Goal: Obtain resource: Download file/media

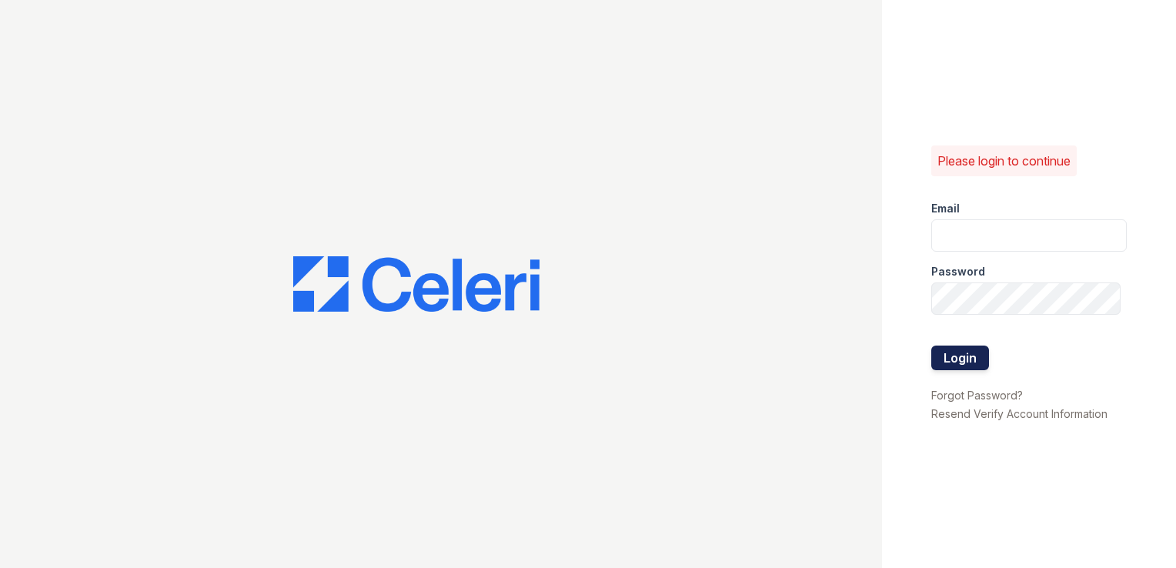
type input "gac@mns.com"
click at [949, 360] on button "Login" at bounding box center [961, 358] width 58 height 25
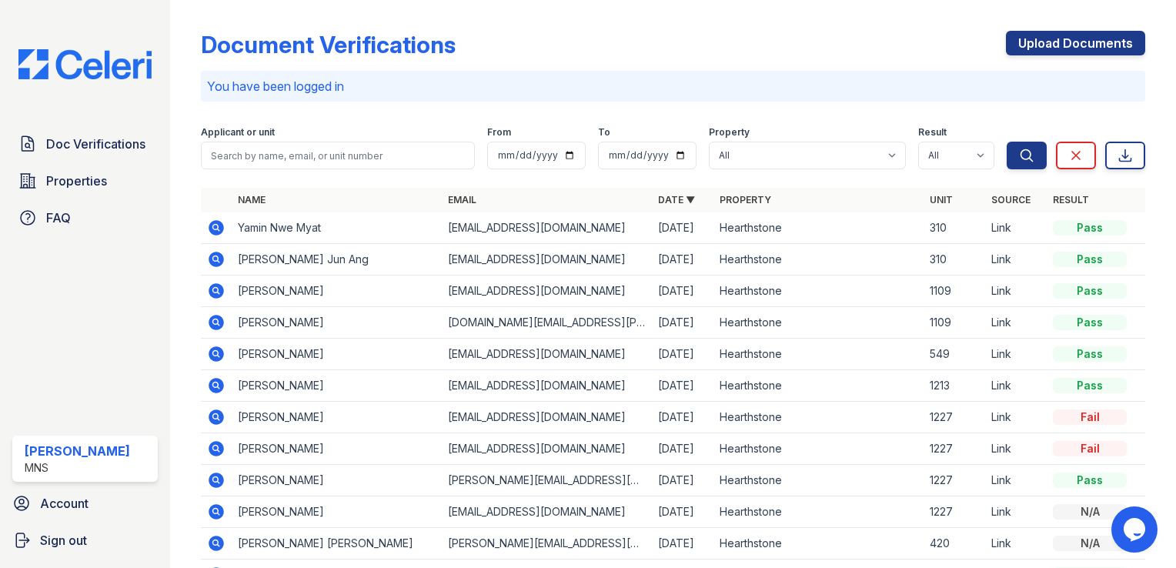
click at [212, 227] on icon at bounding box center [216, 227] width 15 height 15
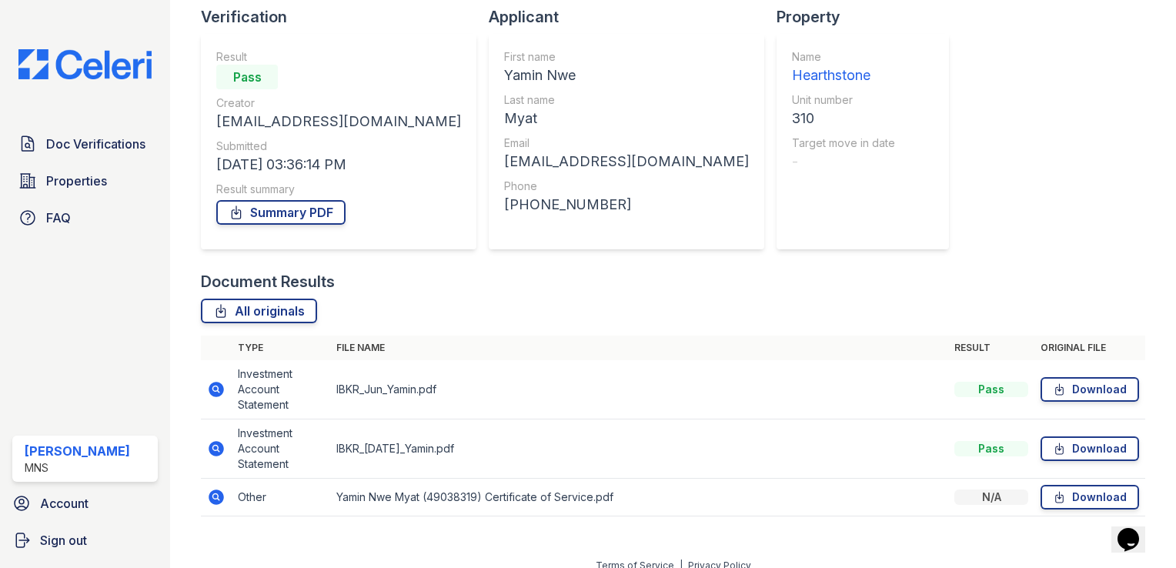
scroll to position [123, 0]
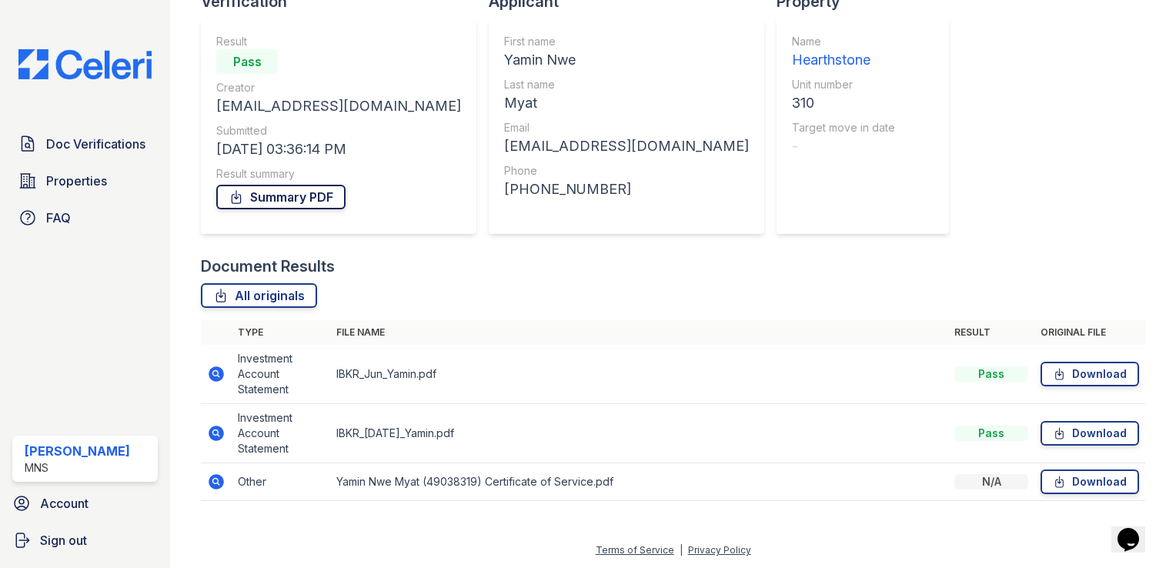
click at [276, 198] on link "Summary PDF" at bounding box center [280, 197] width 129 height 25
click at [530, 374] on td "IBKR_Jun_Yamin.pdf" at bounding box center [639, 374] width 618 height 59
click at [216, 482] on icon at bounding box center [215, 481] width 4 height 4
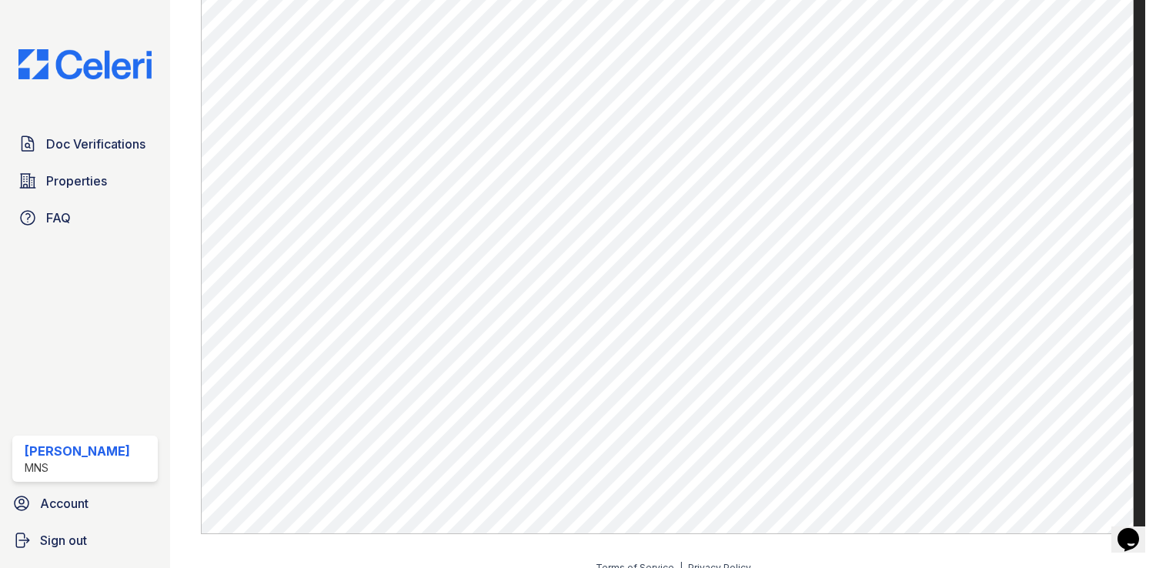
scroll to position [576, 0]
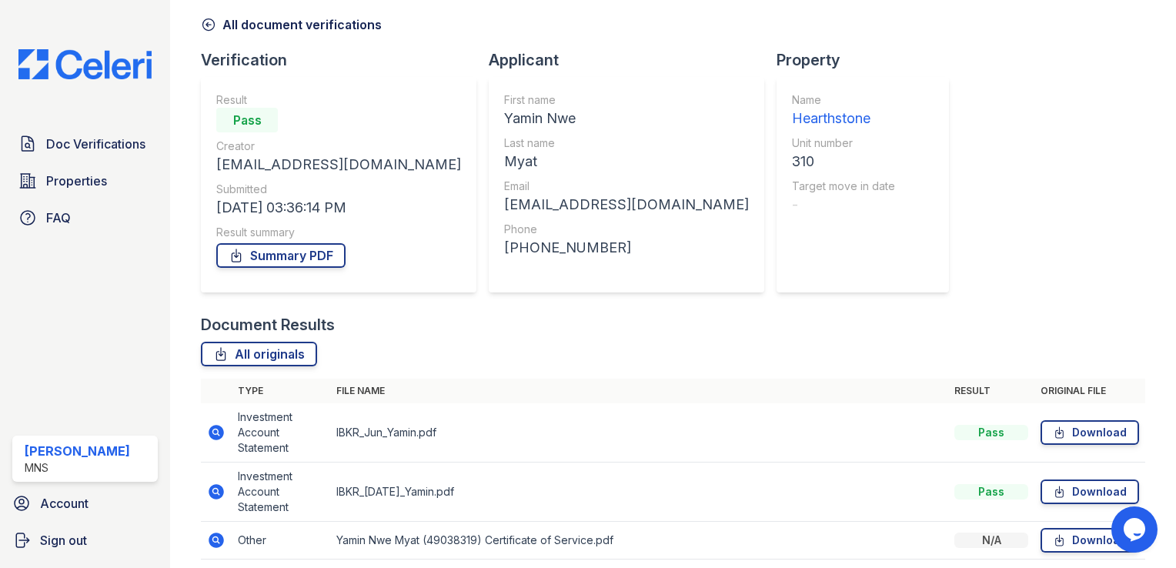
scroll to position [123, 0]
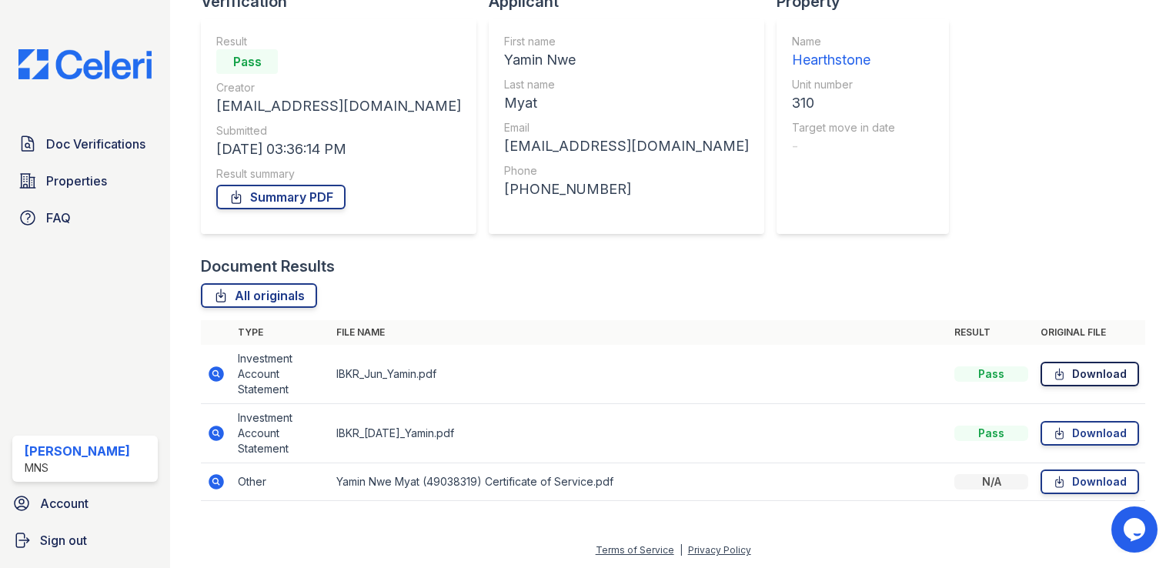
click at [1080, 373] on link "Download" at bounding box center [1090, 374] width 99 height 25
click at [1143, 130] on div "Document Verification 182456 All document verifications Verification Result Pas…" at bounding box center [673, 161] width 1006 height 568
click at [1073, 437] on link "Download" at bounding box center [1090, 433] width 99 height 25
click at [557, 334] on th "File name" at bounding box center [639, 332] width 618 height 25
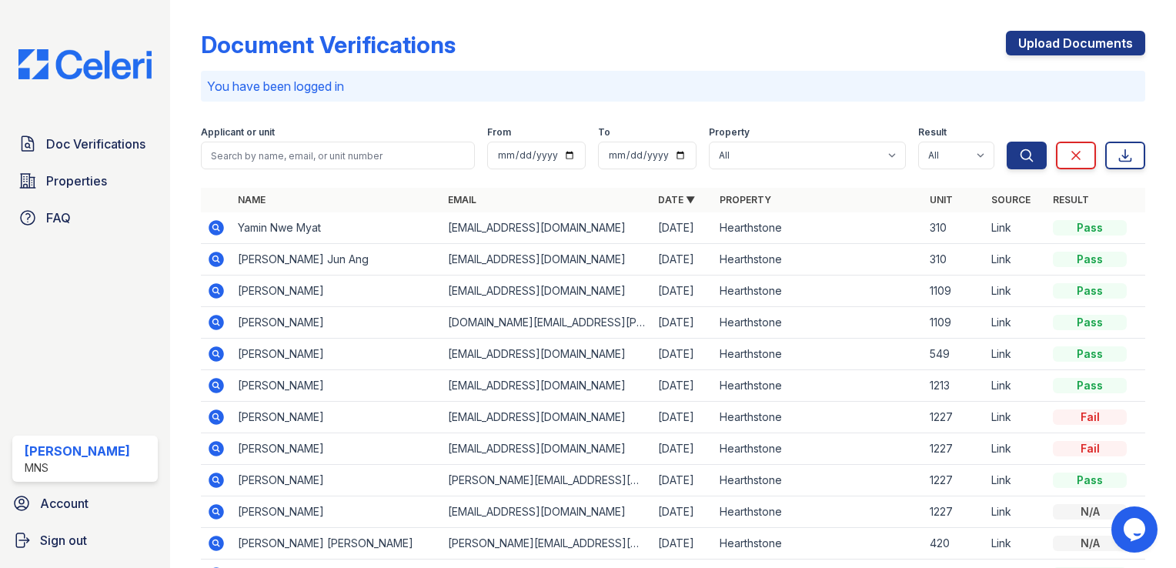
click at [215, 257] on icon at bounding box center [215, 258] width 4 height 4
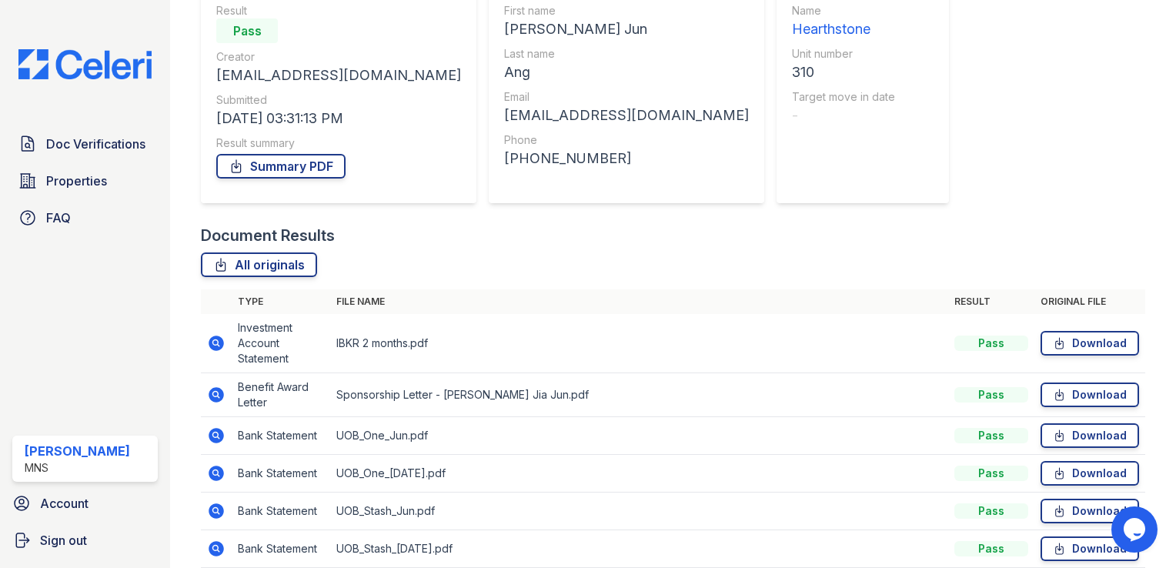
scroll to position [220, 0]
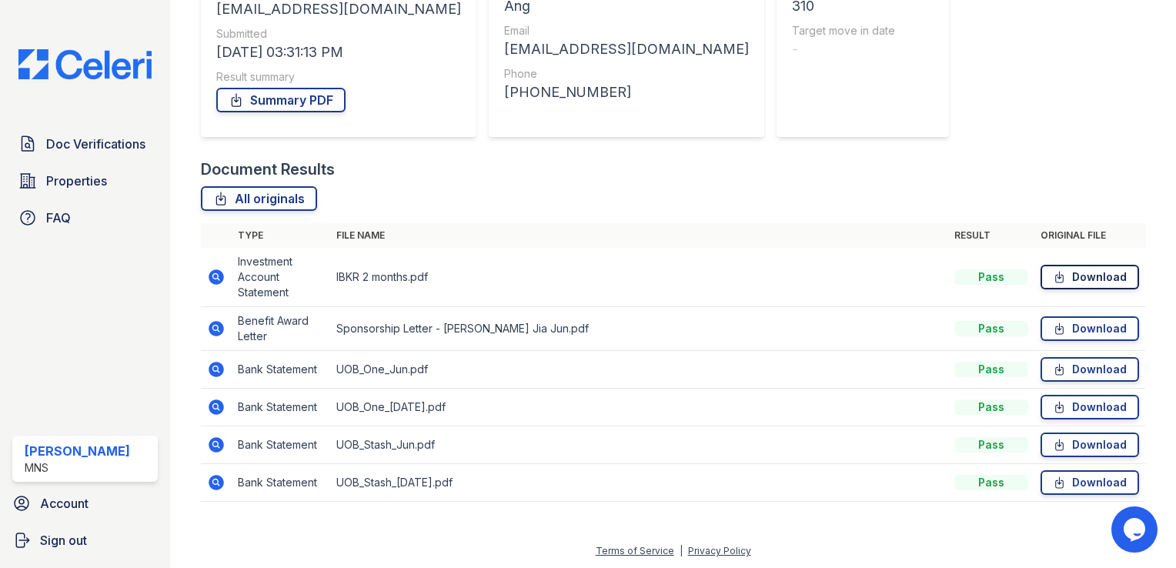
click at [1074, 278] on link "Download" at bounding box center [1090, 277] width 99 height 25
drag, startPoint x: 1086, startPoint y: 128, endPoint x: 1153, endPoint y: 238, distance: 128.5
click at [1086, 128] on div "Document Verification 182451 All document verifications Verification Result Pas…" at bounding box center [673, 151] width 945 height 731
click at [1053, 333] on icon at bounding box center [1059, 328] width 13 height 15
click at [1096, 120] on div "Document Verification 182451 All document verifications Verification Result Pas…" at bounding box center [673, 151] width 945 height 731
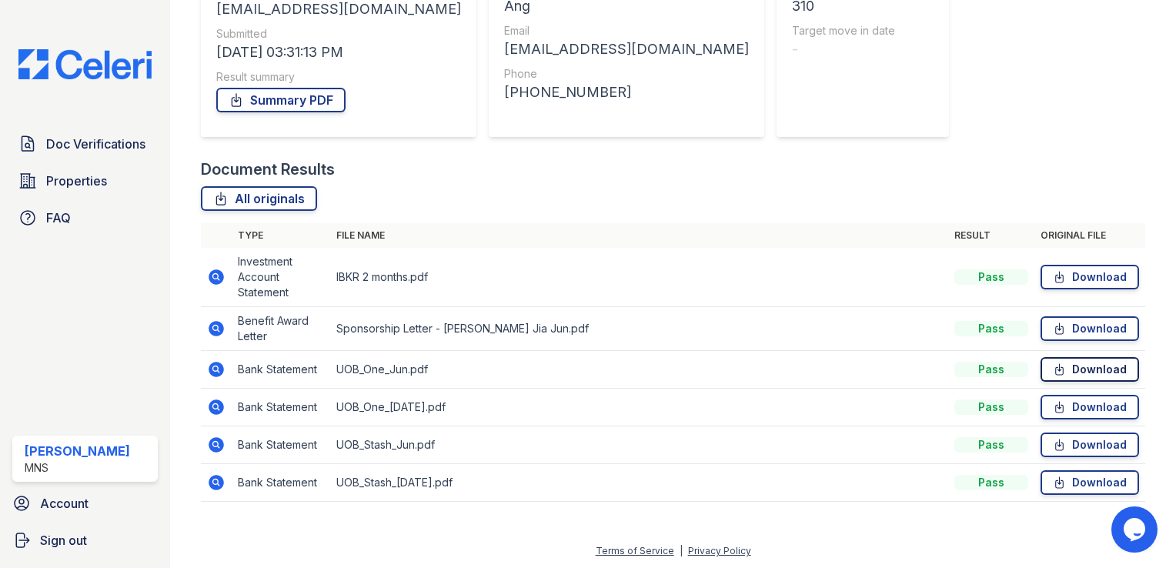
click at [1059, 366] on link "Download" at bounding box center [1090, 369] width 99 height 25
click at [1098, 89] on div "Document Verification 182451 All document verifications Verification Result Pas…" at bounding box center [673, 151] width 945 height 731
click at [1065, 410] on link "Download" at bounding box center [1090, 407] width 99 height 25
click at [1112, 69] on div "Document Verification 182451 All document verifications Verification Result Pas…" at bounding box center [673, 151] width 945 height 731
click at [1076, 477] on link "Download" at bounding box center [1090, 482] width 99 height 25
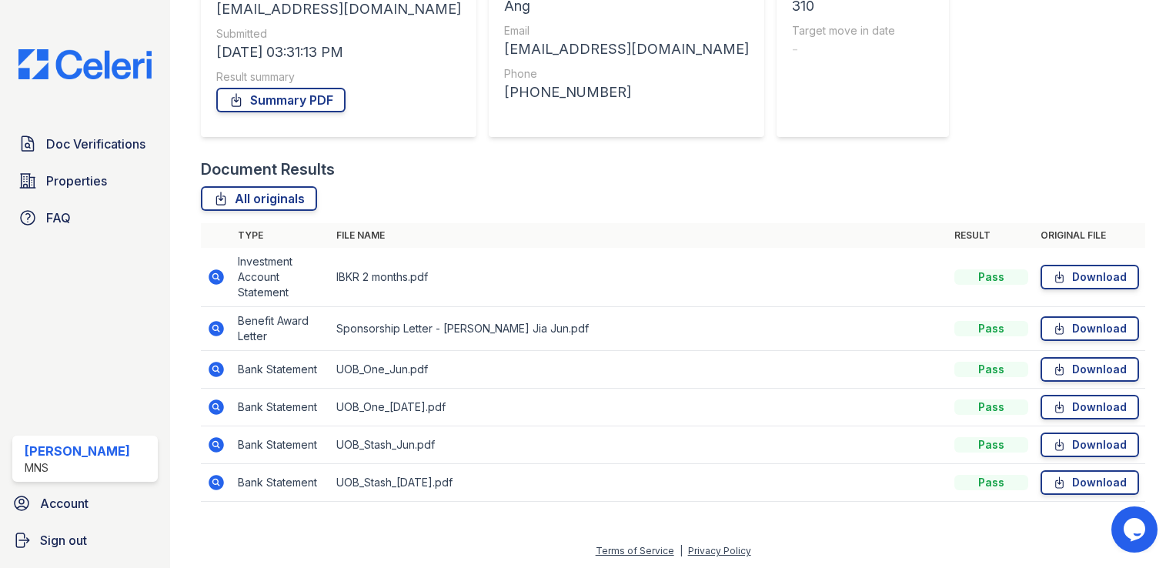
click at [648, 386] on tbody "Investment Account Statement IBKR 2 months.pdf Pass Download Benefit Award Lett…" at bounding box center [673, 375] width 945 height 254
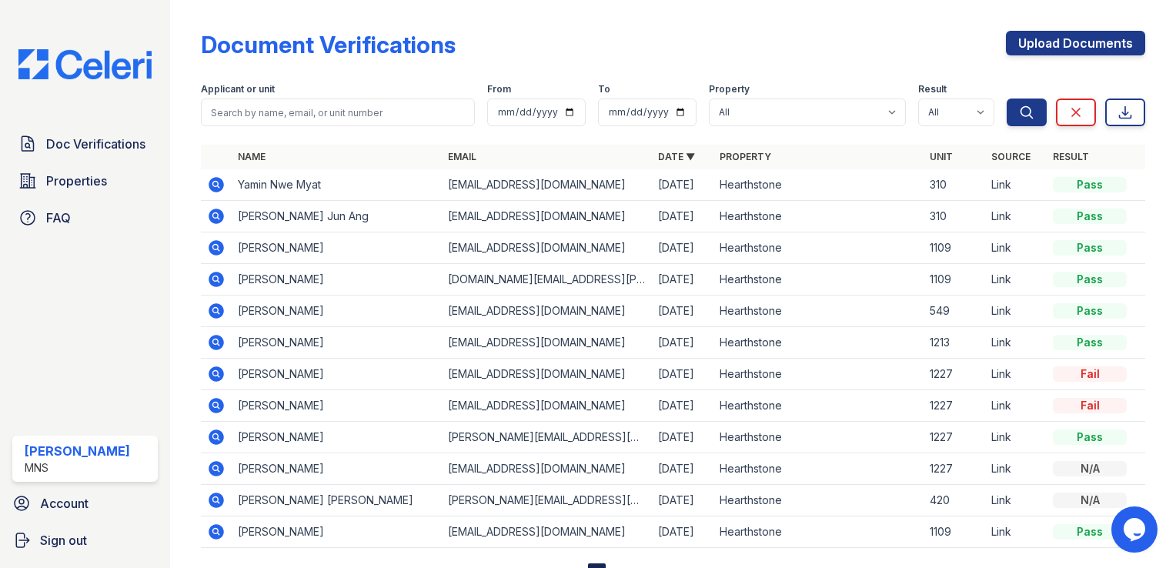
click at [212, 276] on icon at bounding box center [216, 279] width 15 height 15
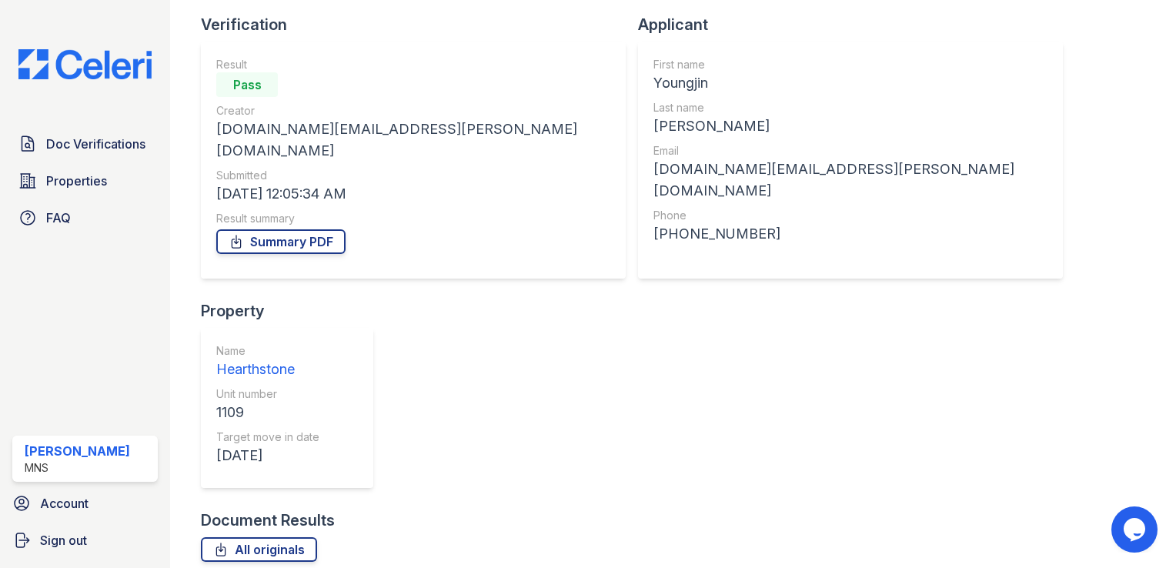
scroll to position [230, 0]
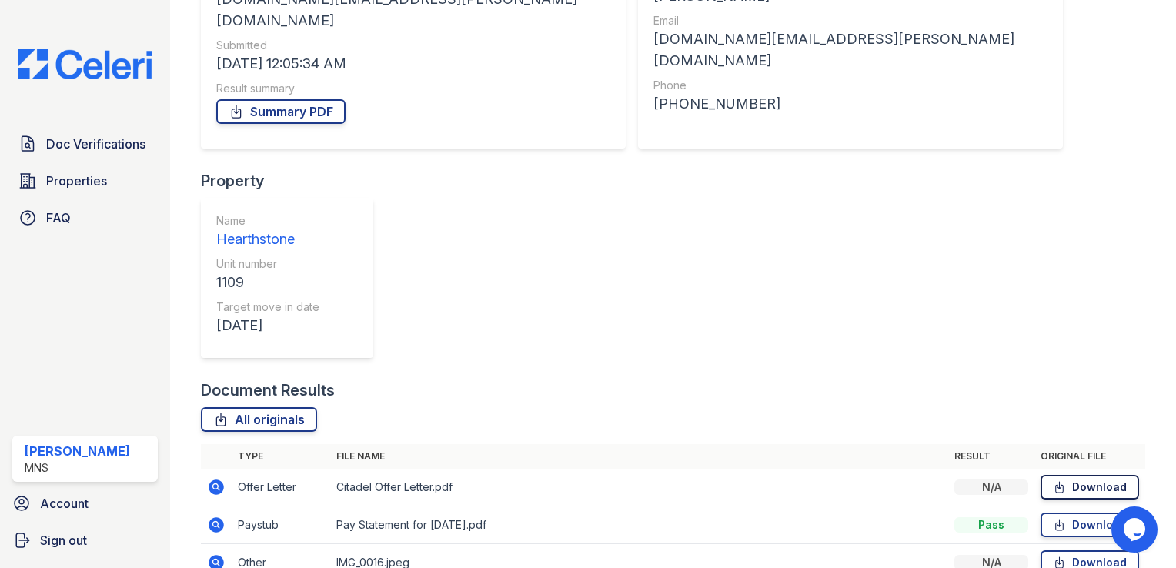
click at [1059, 475] on link "Download" at bounding box center [1090, 487] width 99 height 25
drag, startPoint x: 653, startPoint y: 342, endPoint x: 773, endPoint y: 353, distance: 120.6
click at [654, 544] on td "IMG_0016.jpeg" at bounding box center [639, 563] width 618 height 38
click at [1076, 513] on link "Download" at bounding box center [1090, 525] width 99 height 25
click at [591, 544] on td "IMG_0016.jpeg" at bounding box center [639, 563] width 618 height 38
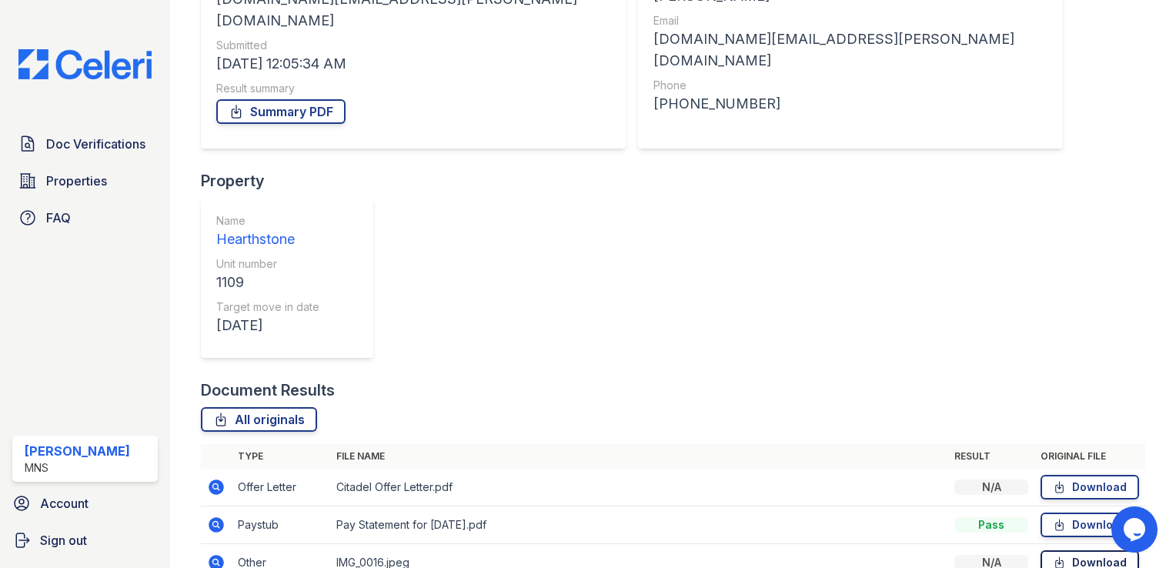
click at [1069, 550] on link "Download" at bounding box center [1090, 562] width 99 height 25
drag, startPoint x: 566, startPoint y: 356, endPoint x: 581, endPoint y: 366, distance: 17.7
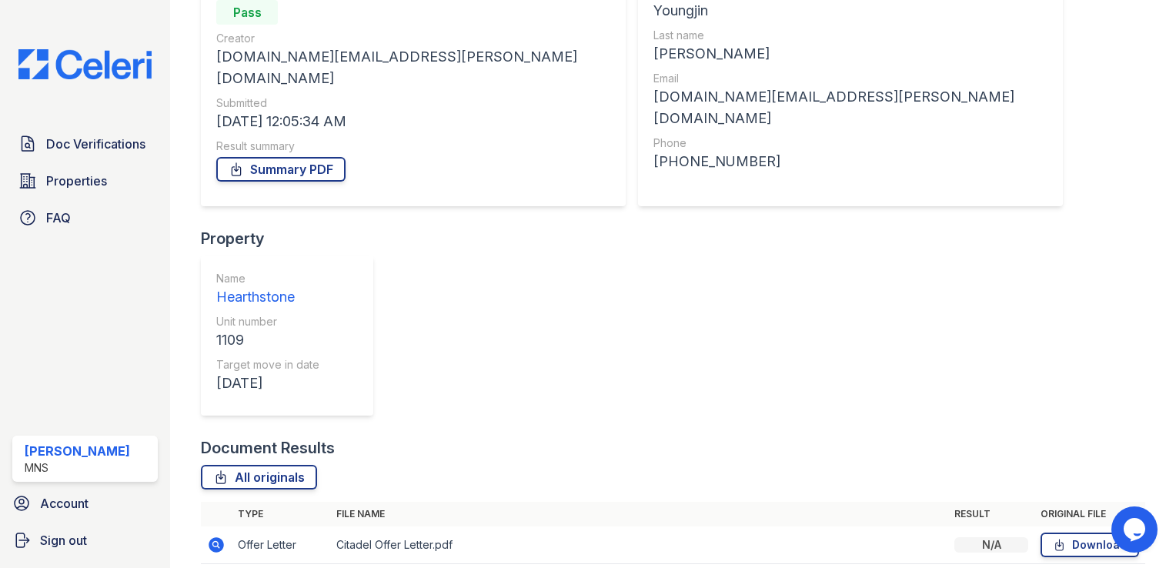
scroll to position [0, 0]
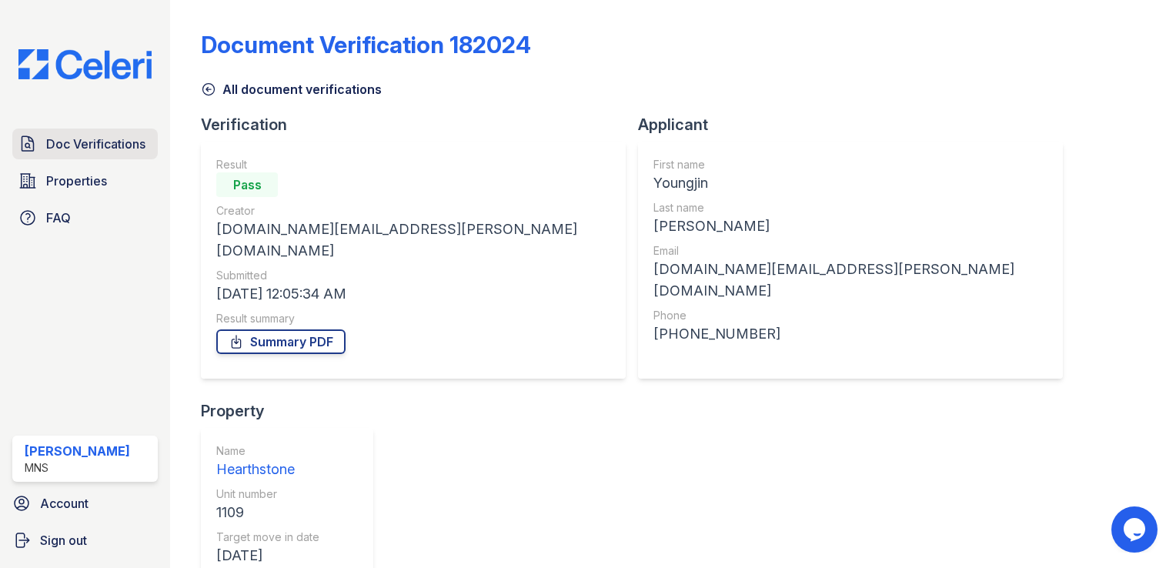
click at [79, 148] on span "Doc Verifications" at bounding box center [95, 144] width 99 height 18
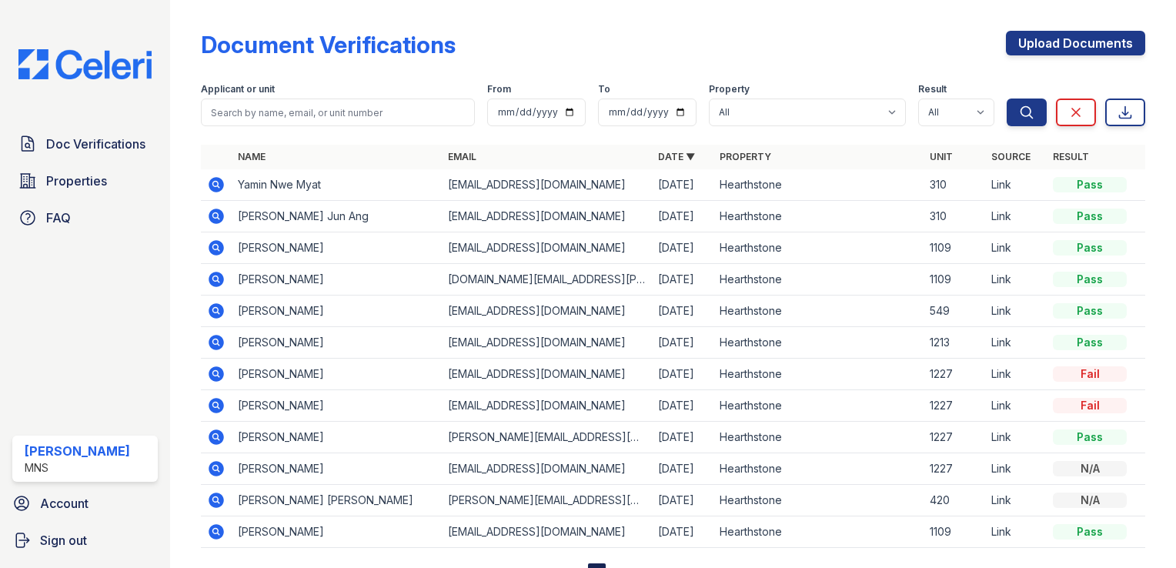
click at [211, 244] on icon at bounding box center [216, 247] width 15 height 15
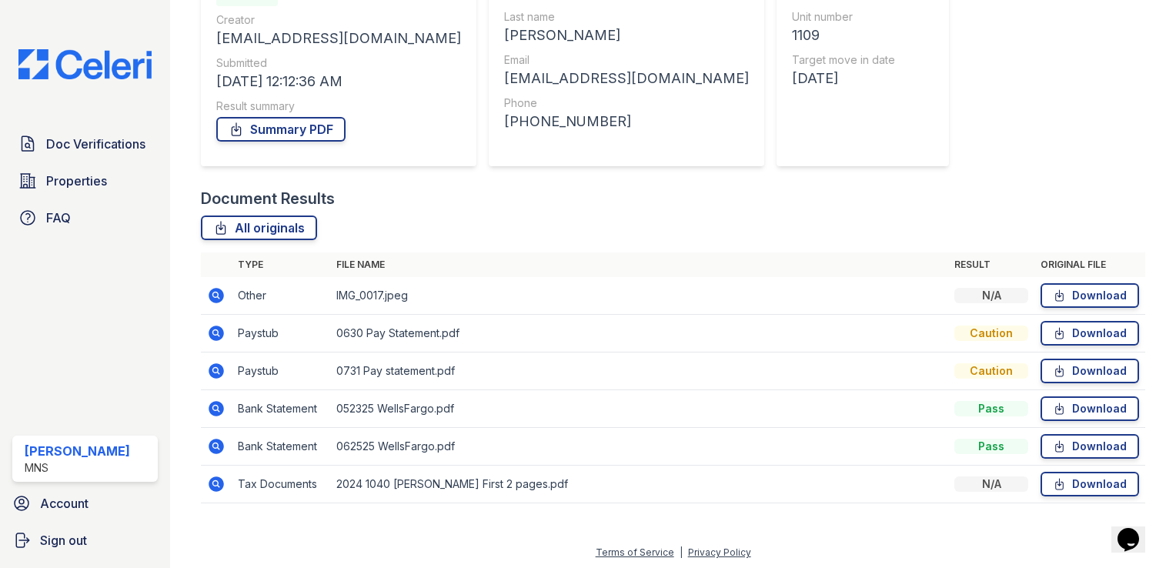
scroll to position [192, 0]
click at [1054, 293] on icon at bounding box center [1059, 293] width 13 height 15
click at [1146, 231] on div at bounding box center [1149, 166] width 6 height 704
click at [1086, 334] on link "Download" at bounding box center [1090, 332] width 99 height 25
drag, startPoint x: 1109, startPoint y: 118, endPoint x: 1098, endPoint y: 120, distance: 11.8
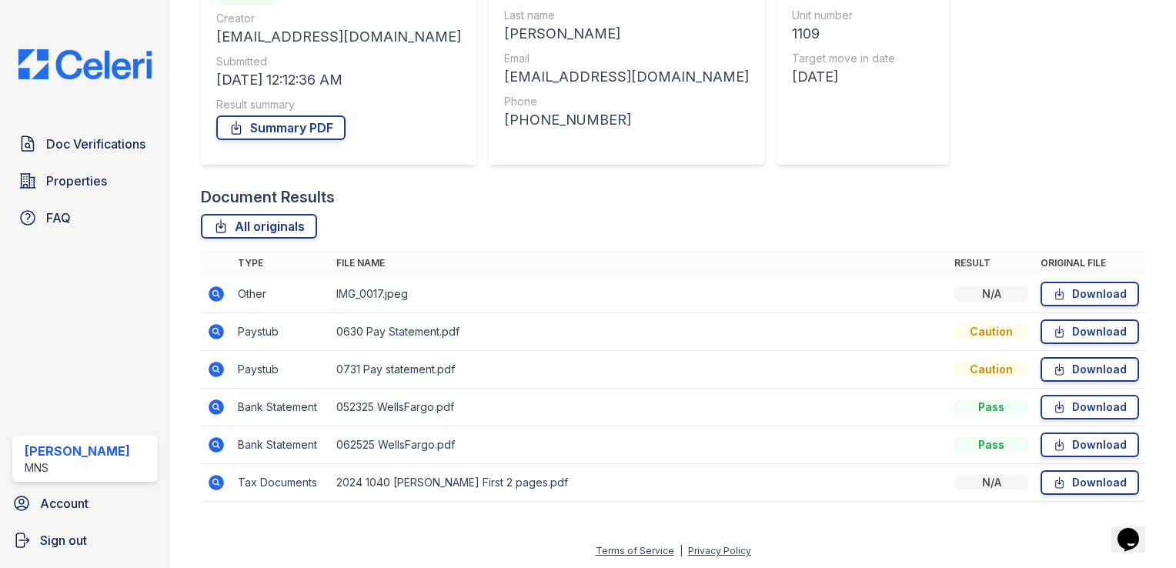
click at [1103, 119] on div "Document Verification 182027 All document verifications Verification Result Pas…" at bounding box center [673, 166] width 945 height 704
click at [1060, 373] on link "Download" at bounding box center [1090, 369] width 99 height 25
click at [1089, 208] on div "Document Results All originals Type File name Result Original file Other IMG_00…" at bounding box center [673, 351] width 945 height 331
click at [1078, 404] on link "Download" at bounding box center [1090, 407] width 99 height 25
click at [532, 330] on td "0630 Pay Statement.pdf" at bounding box center [639, 332] width 618 height 38
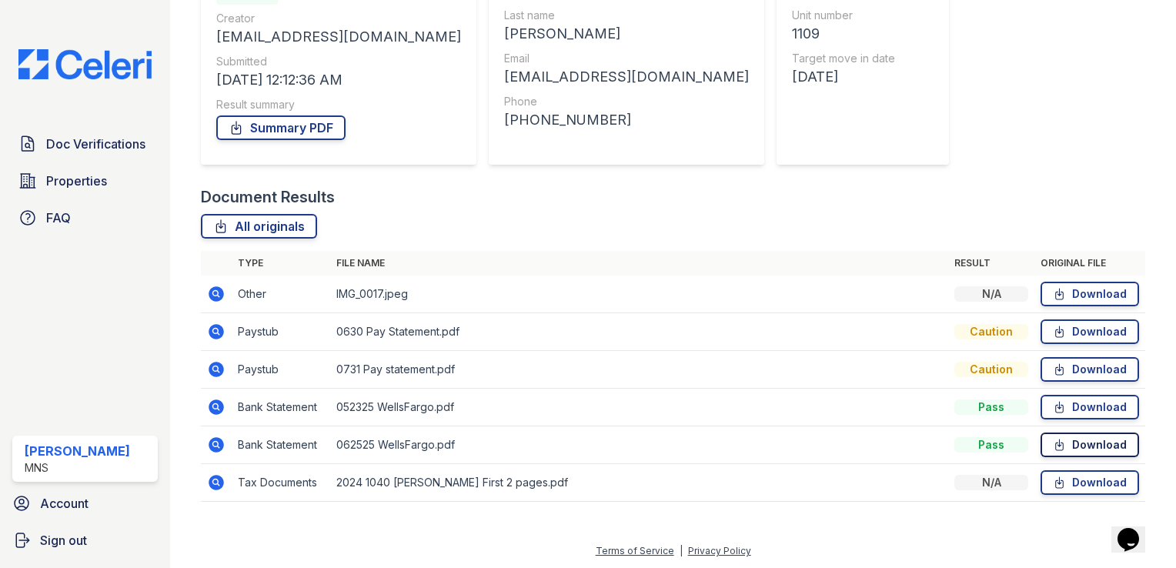
click at [1053, 447] on icon at bounding box center [1059, 444] width 13 height 15
click at [628, 427] on td "062525 WellsFargo.pdf" at bounding box center [639, 446] width 618 height 38
click at [1069, 483] on link "Download" at bounding box center [1090, 482] width 99 height 25
click at [263, 122] on link "Summary PDF" at bounding box center [280, 127] width 129 height 25
click at [549, 354] on td "0731 Pay statement.pdf" at bounding box center [639, 370] width 618 height 38
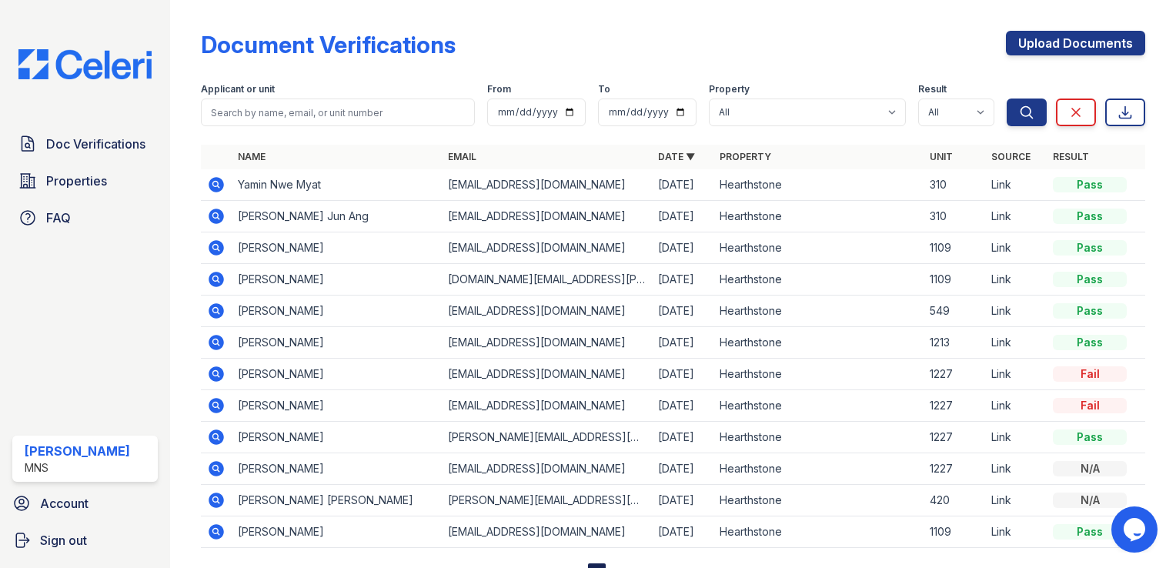
click at [221, 275] on icon at bounding box center [216, 279] width 15 height 15
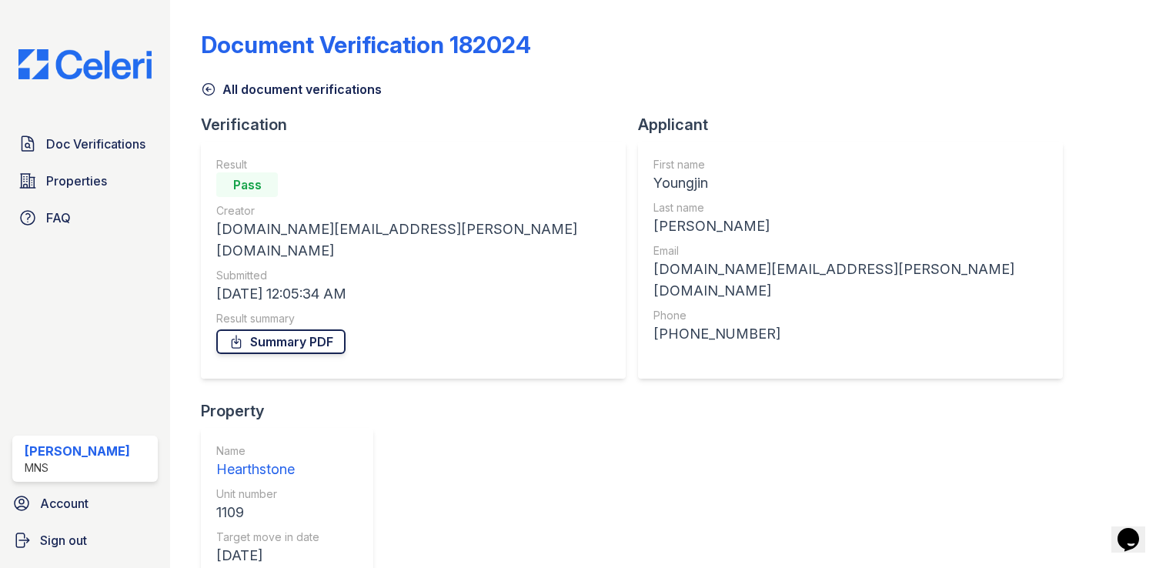
click at [293, 330] on link "Summary PDF" at bounding box center [280, 342] width 129 height 25
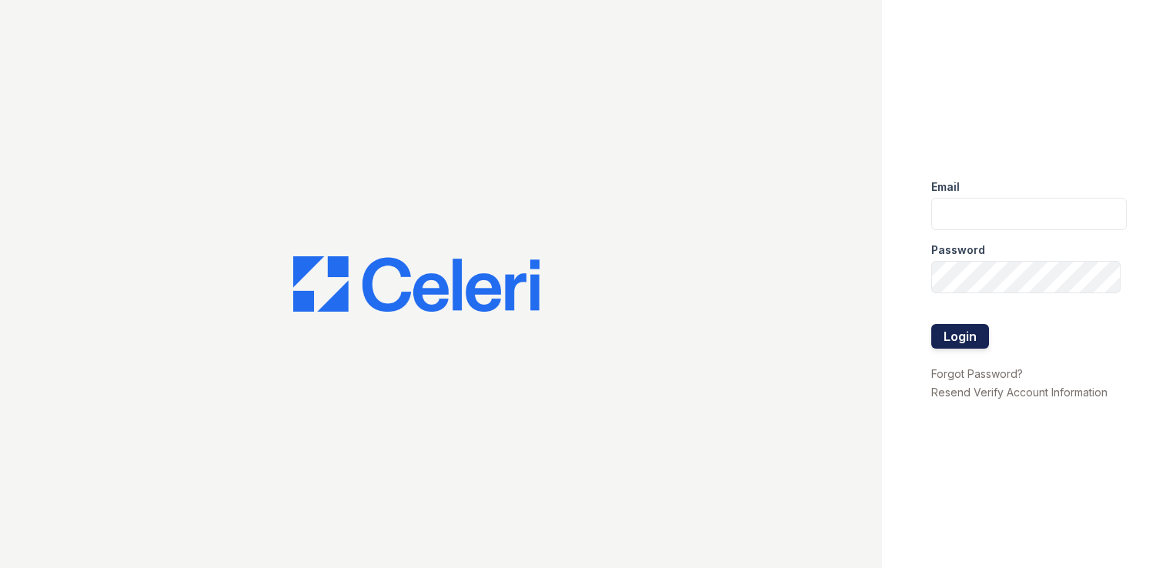
type input "[EMAIL_ADDRESS][DOMAIN_NAME]"
click at [963, 343] on button "Login" at bounding box center [961, 336] width 58 height 25
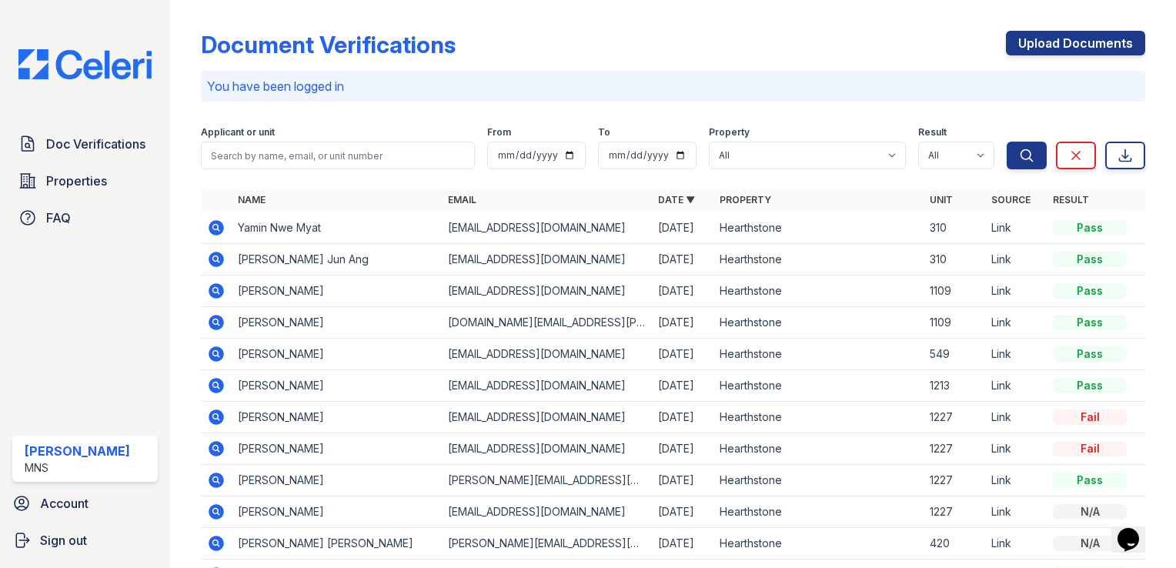
click at [214, 290] on icon at bounding box center [215, 290] width 4 height 4
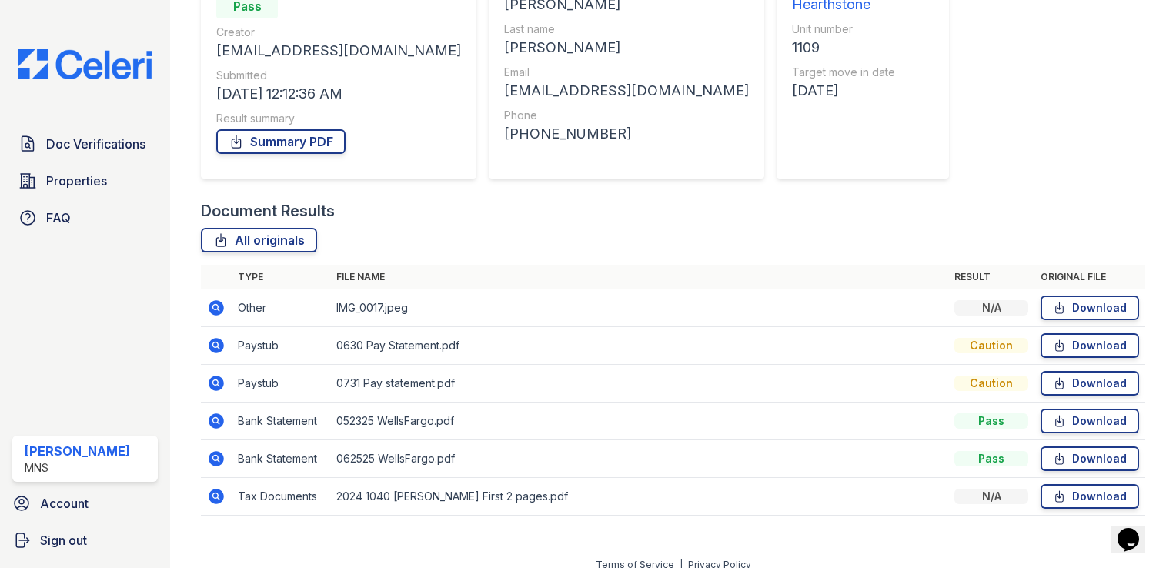
scroll to position [192, 0]
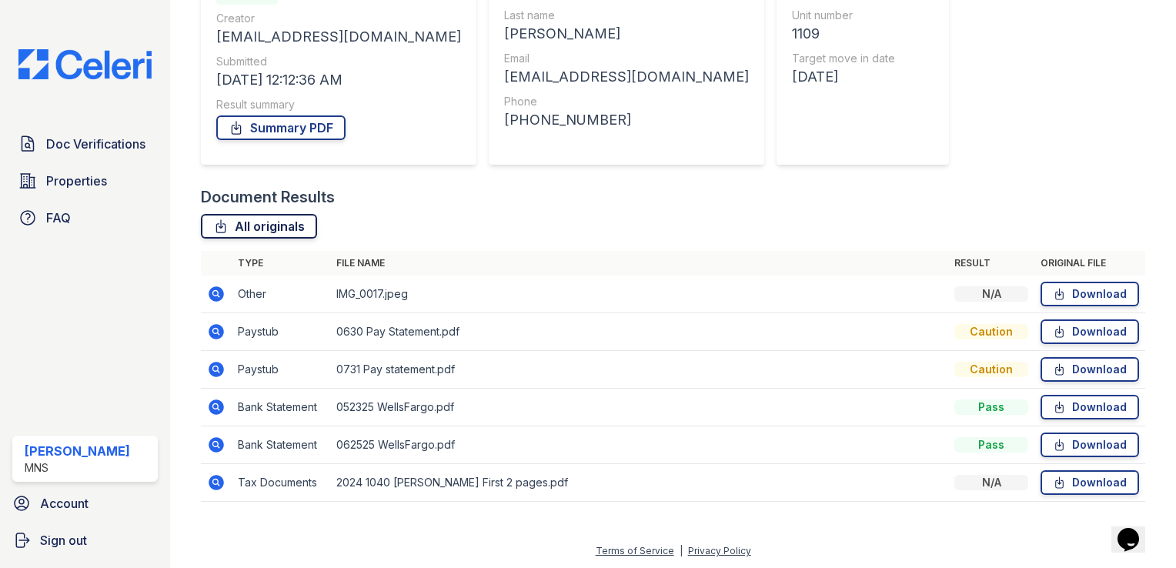
click at [246, 226] on link "All originals" at bounding box center [259, 226] width 116 height 25
click at [564, 363] on td "0731 Pay statement.pdf" at bounding box center [639, 370] width 618 height 38
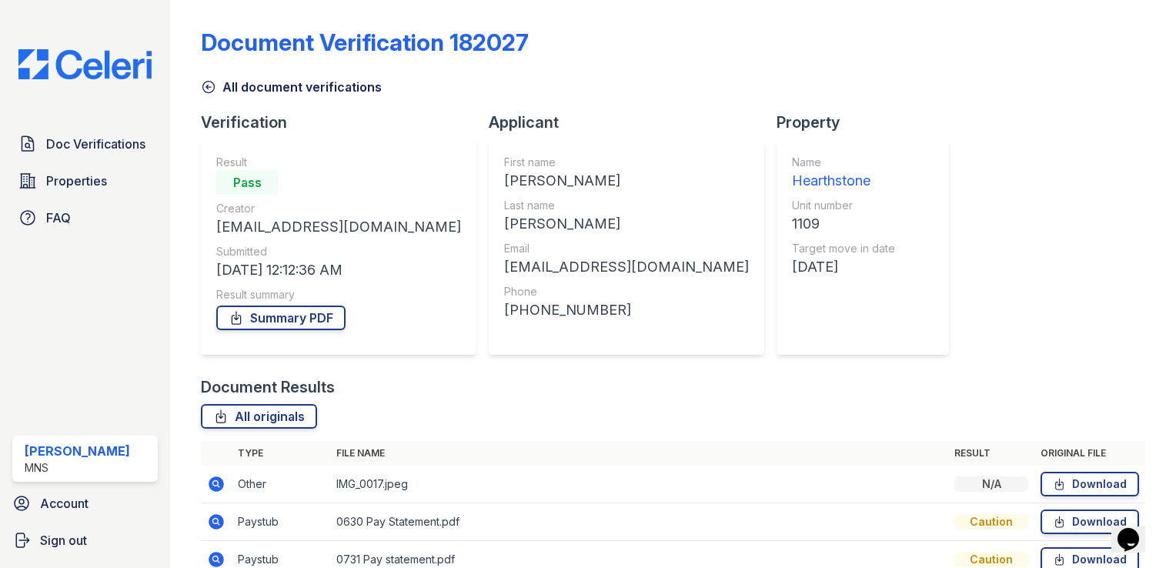
scroll to position [0, 0]
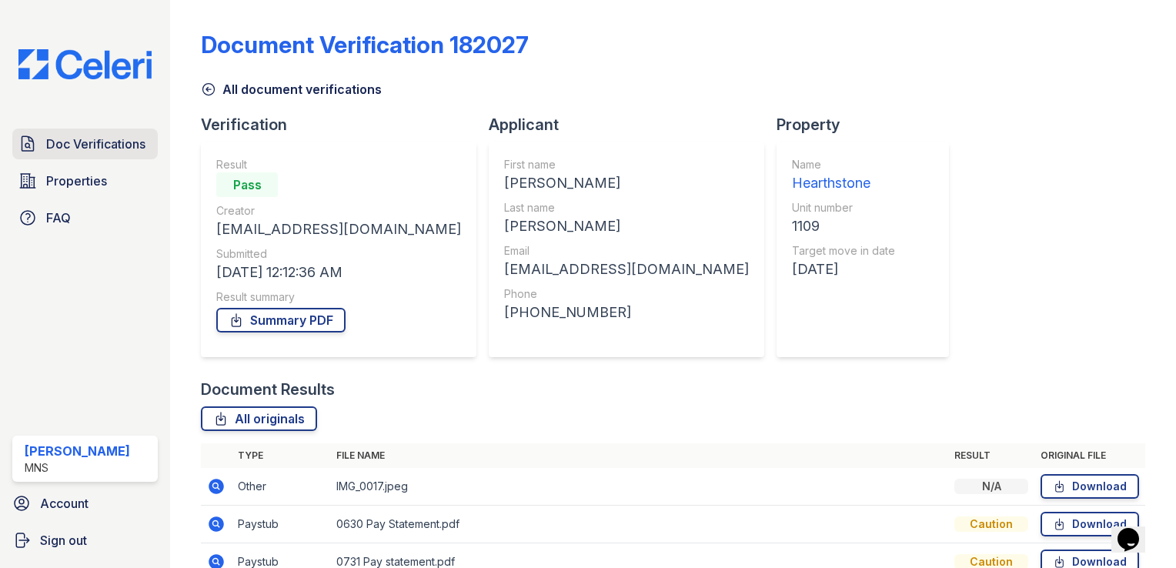
click at [75, 143] on span "Doc Verifications" at bounding box center [95, 144] width 99 height 18
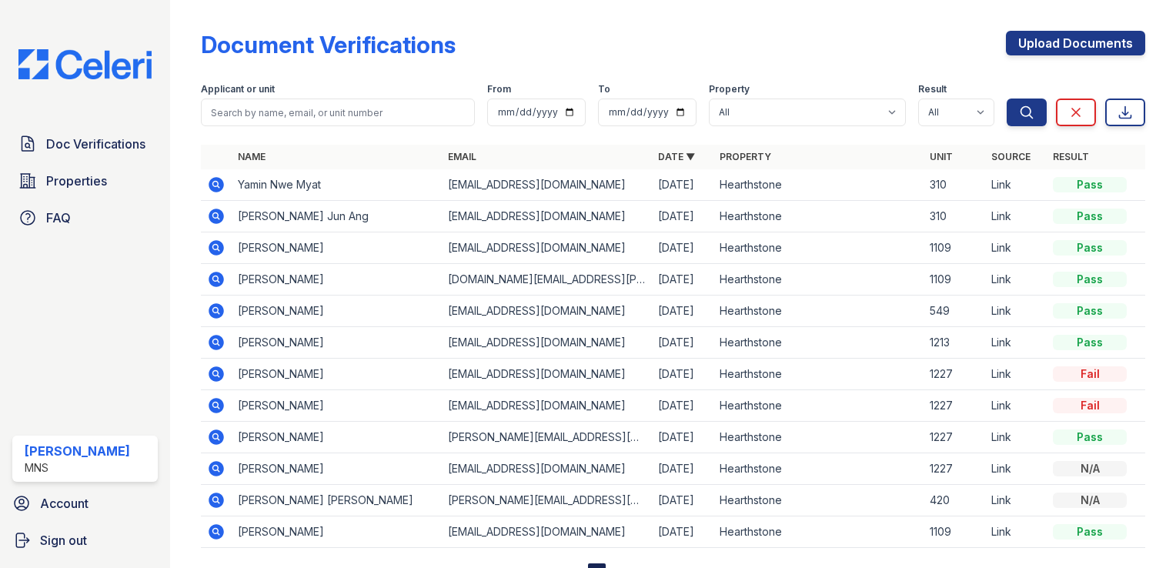
click at [216, 276] on icon at bounding box center [215, 278] width 4 height 4
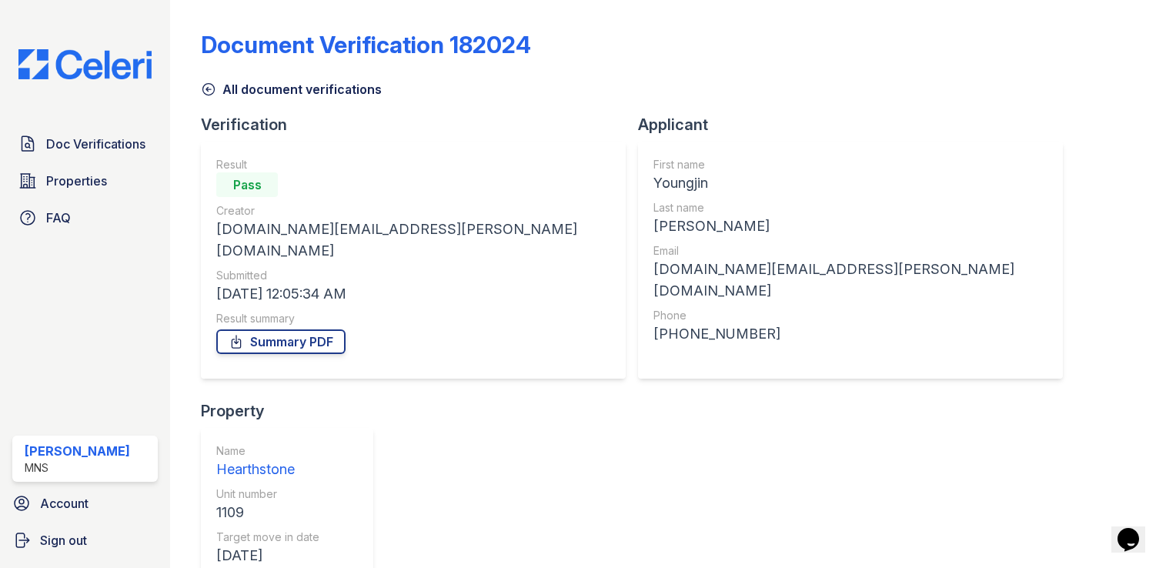
click at [269, 330] on link "Summary PDF" at bounding box center [280, 342] width 129 height 25
click at [94, 144] on span "Doc Verifications" at bounding box center [95, 144] width 99 height 18
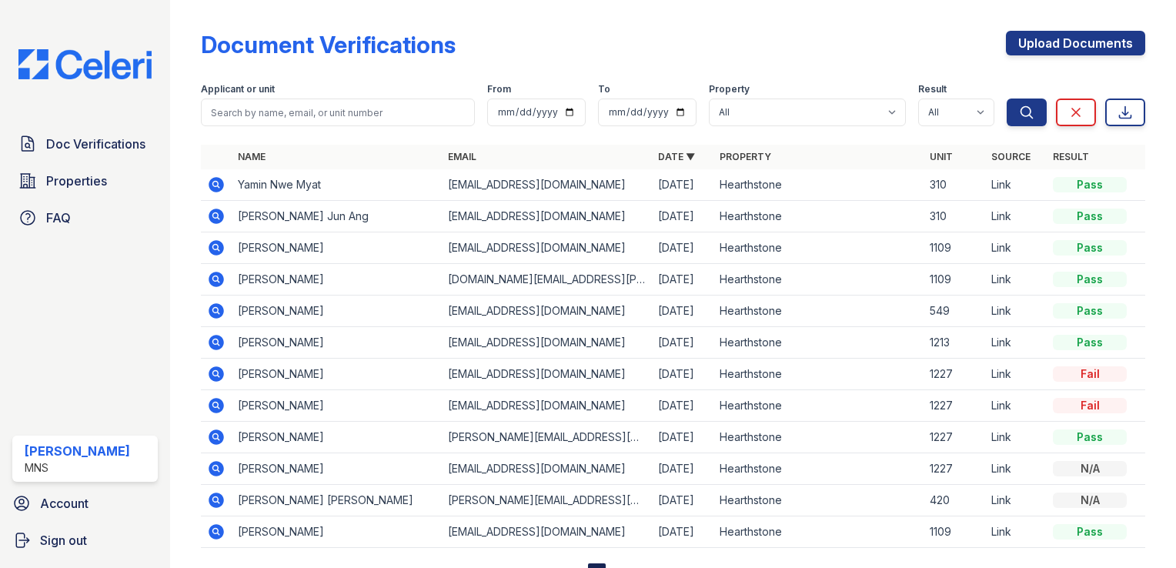
click at [209, 248] on icon at bounding box center [216, 247] width 15 height 15
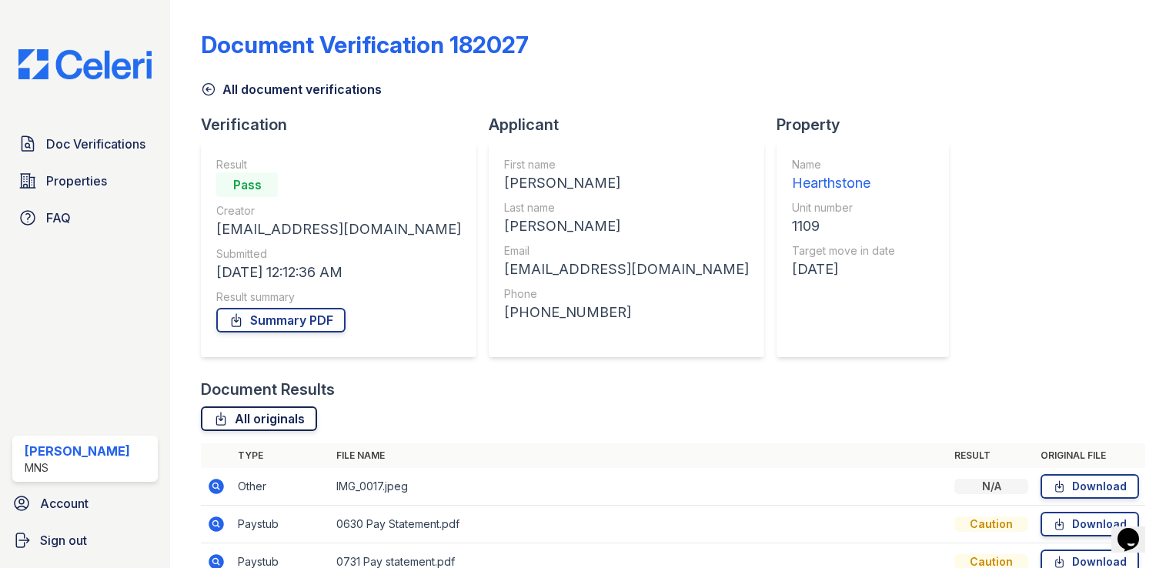
click at [253, 420] on link "All originals" at bounding box center [259, 419] width 116 height 25
click at [261, 322] on link "Summary PDF" at bounding box center [280, 320] width 129 height 25
drag, startPoint x: 71, startPoint y: 294, endPoint x: 102, endPoint y: 273, distance: 37.6
click at [71, 294] on div "Doc Verifications Properties FAQ Grace Cannizzaro MNS Account Sign out" at bounding box center [85, 284] width 170 height 568
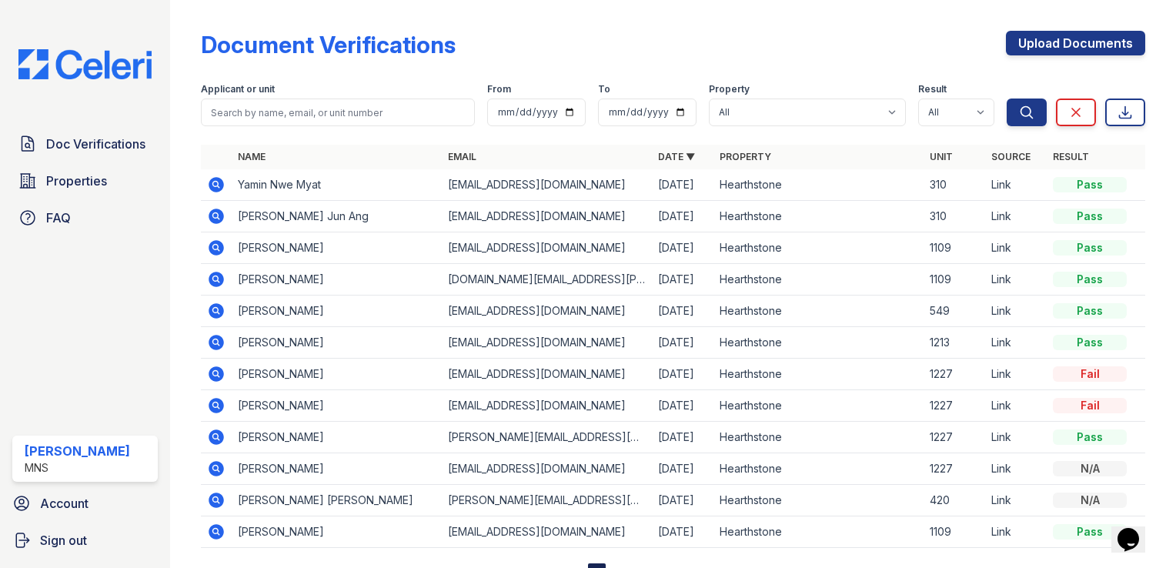
click at [214, 186] on icon at bounding box center [216, 185] width 18 height 18
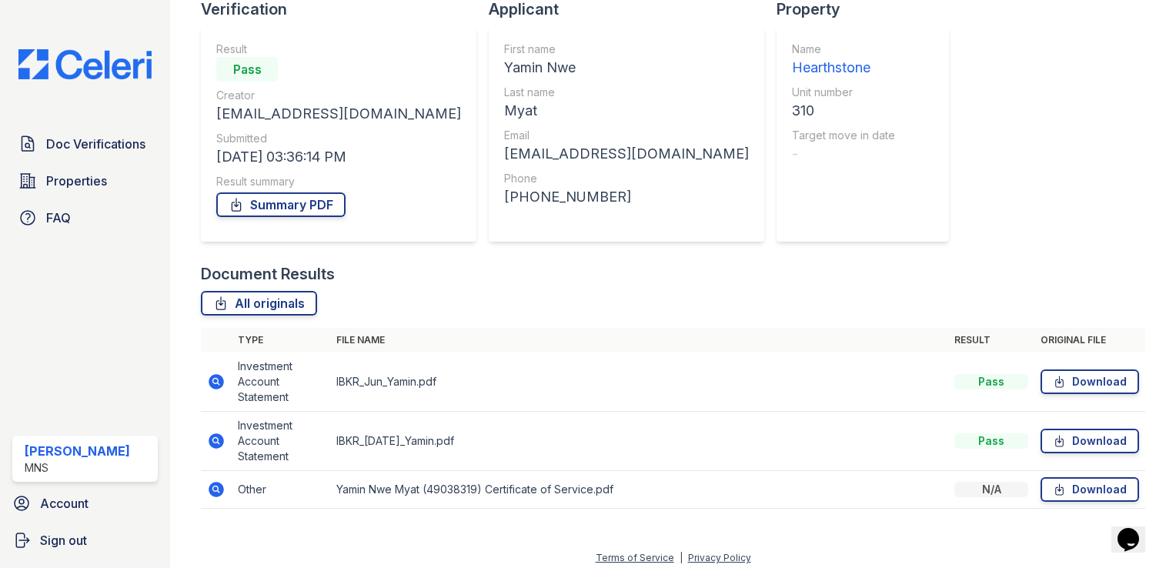
scroll to position [123, 0]
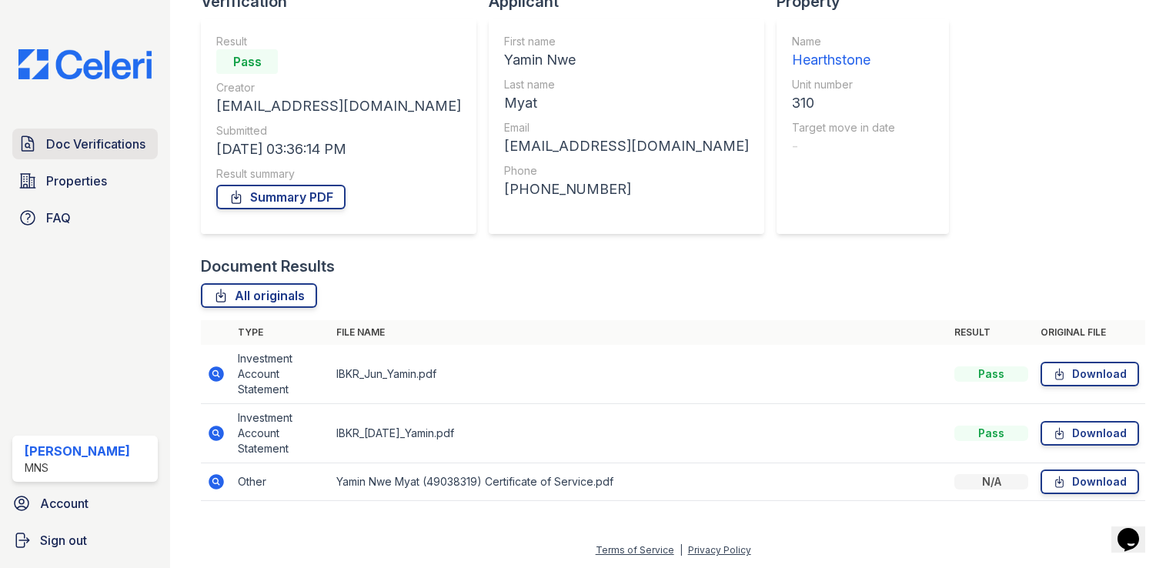
click at [71, 149] on span "Doc Verifications" at bounding box center [95, 144] width 99 height 18
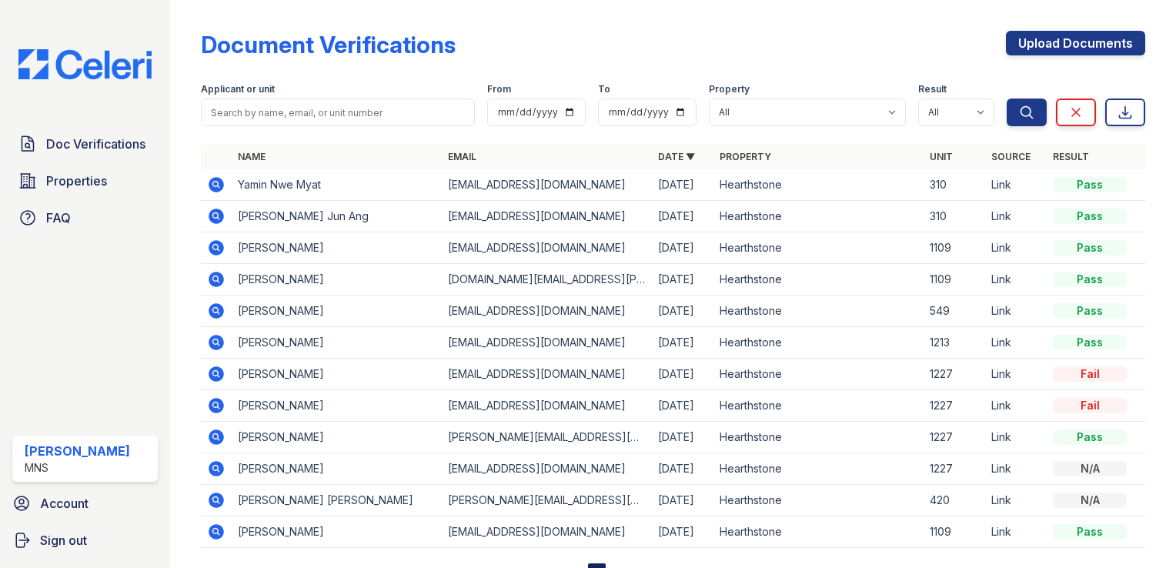
click at [214, 273] on icon at bounding box center [216, 279] width 15 height 15
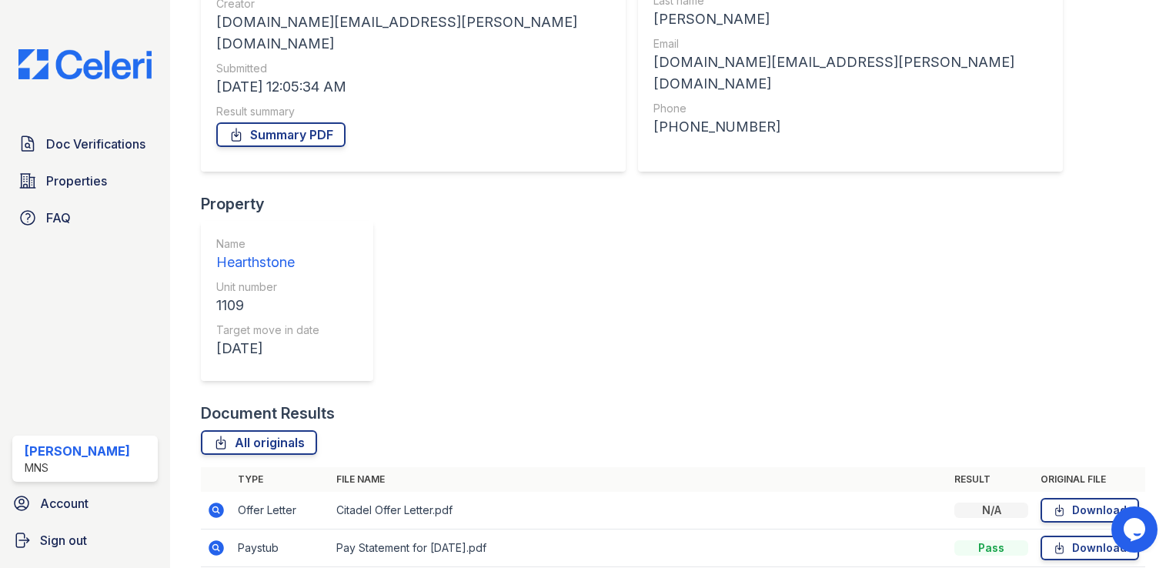
scroll to position [230, 0]
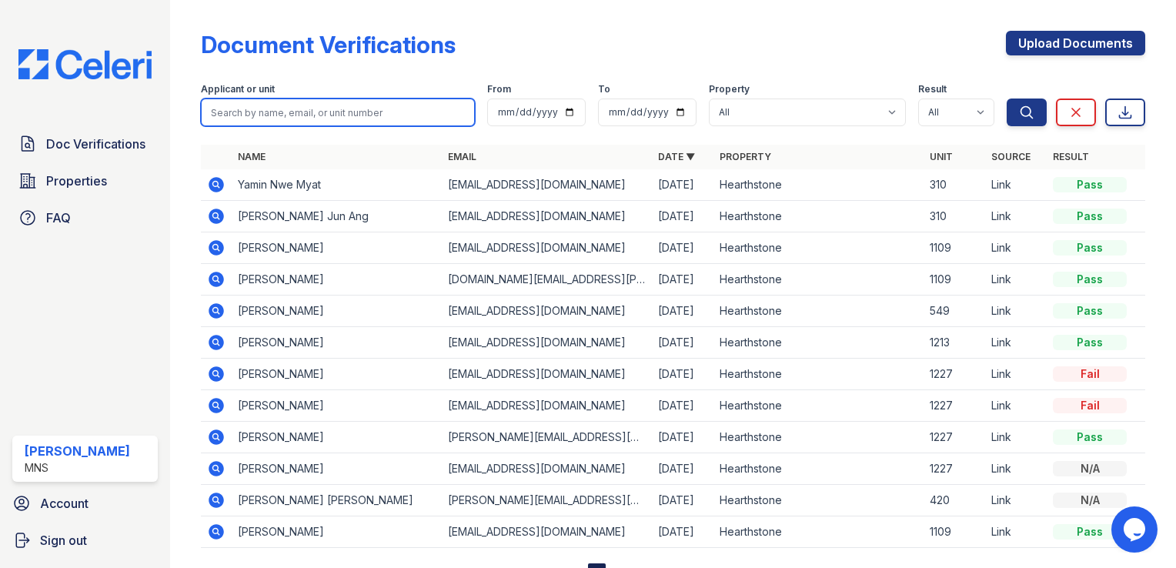
click at [270, 120] on input "search" at bounding box center [338, 113] width 274 height 28
type input "han"
click at [1007, 99] on button "Search" at bounding box center [1027, 113] width 40 height 28
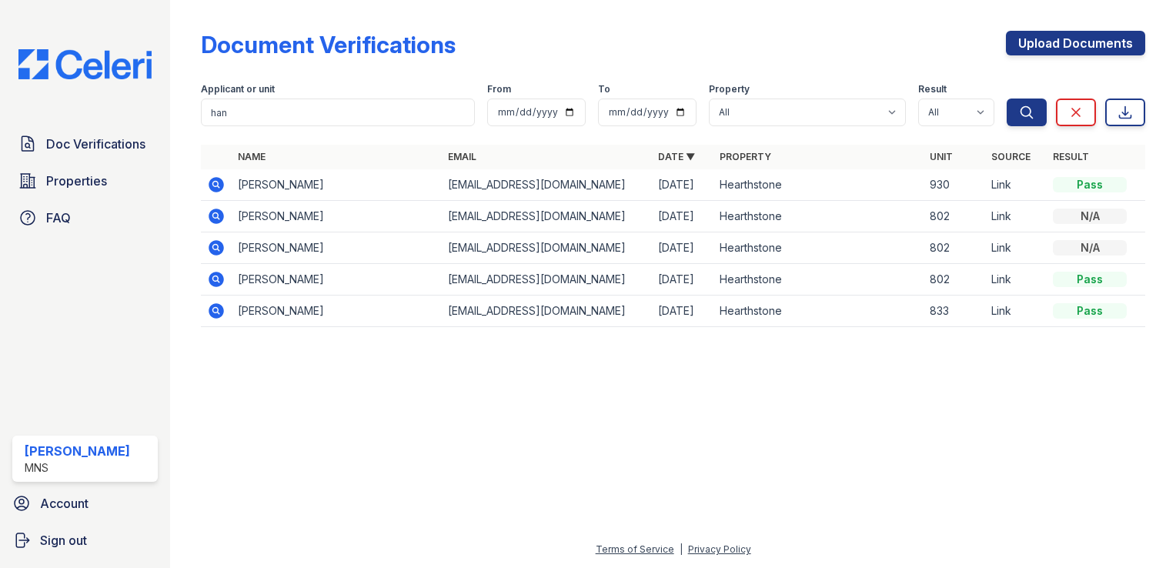
click at [214, 189] on icon at bounding box center [216, 184] width 15 height 15
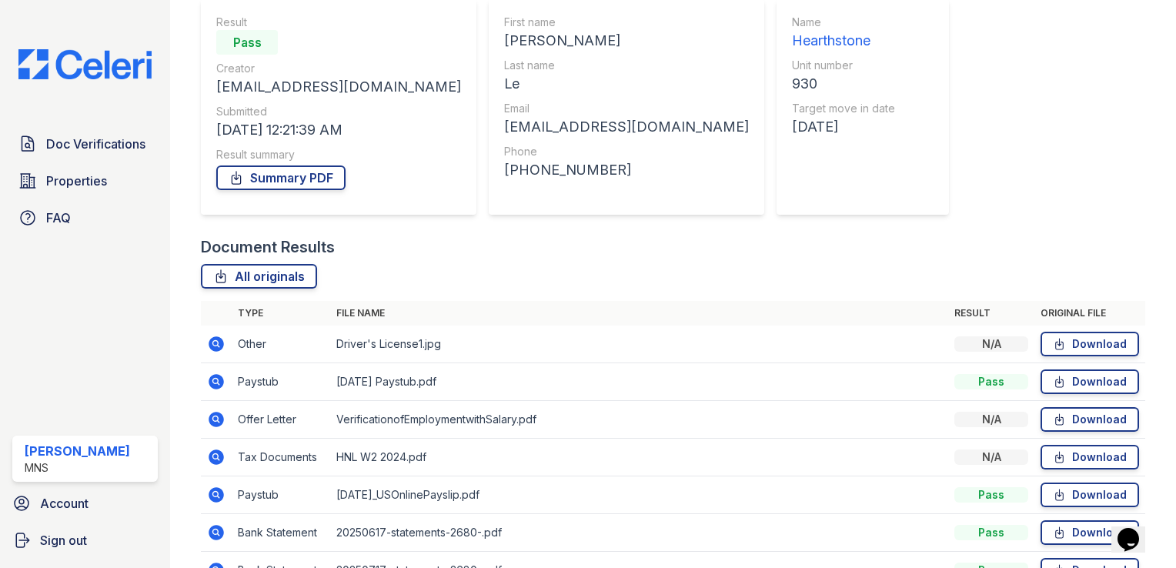
scroll to position [230, 0]
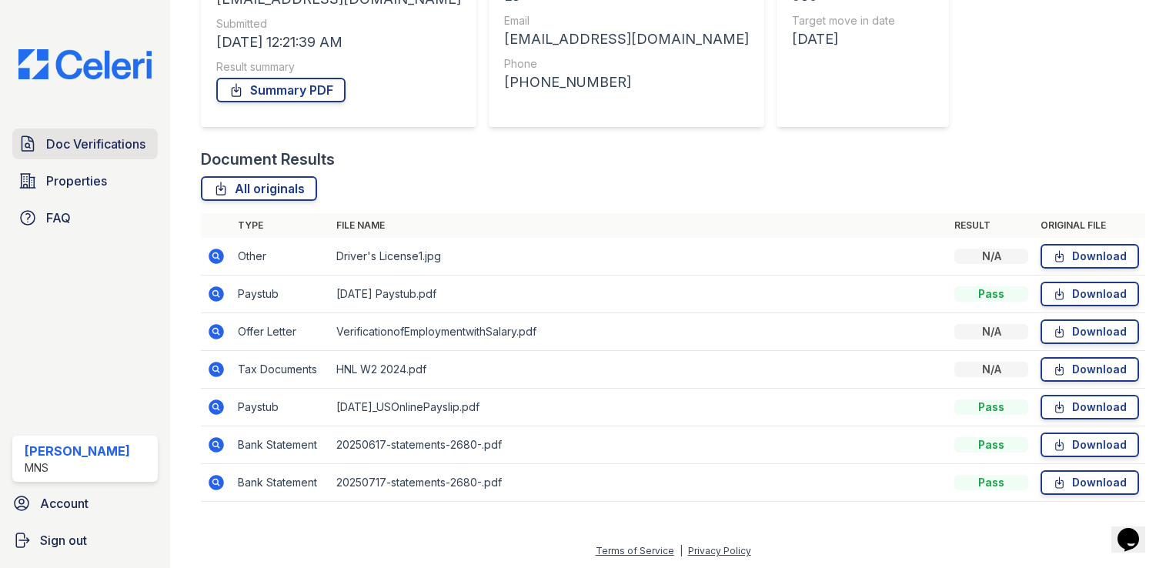
click at [82, 130] on link "Doc Verifications" at bounding box center [85, 144] width 146 height 31
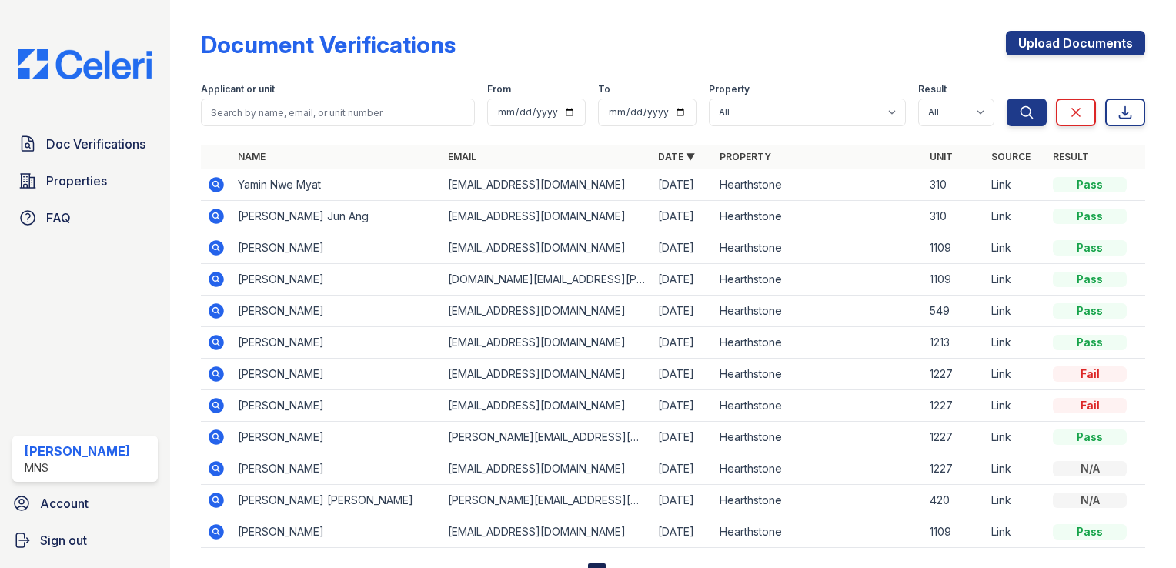
drag, startPoint x: 259, startPoint y: 377, endPoint x: 226, endPoint y: 369, distance: 34.2
click at [259, 377] on td "[PERSON_NAME]" at bounding box center [337, 375] width 210 height 32
click at [216, 369] on icon at bounding box center [216, 373] width 15 height 15
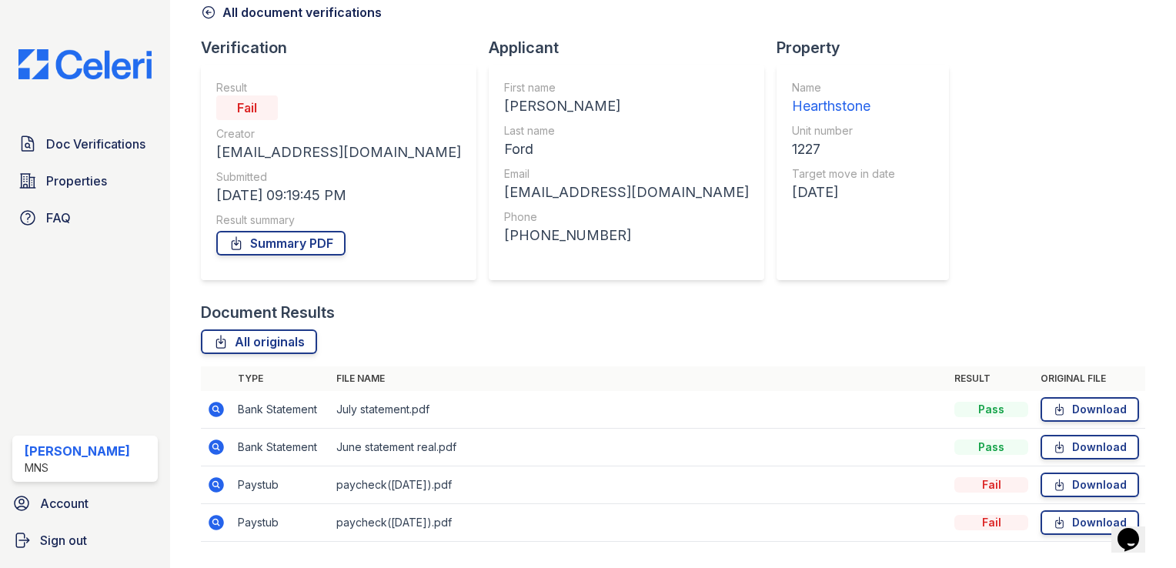
scroll to position [117, 0]
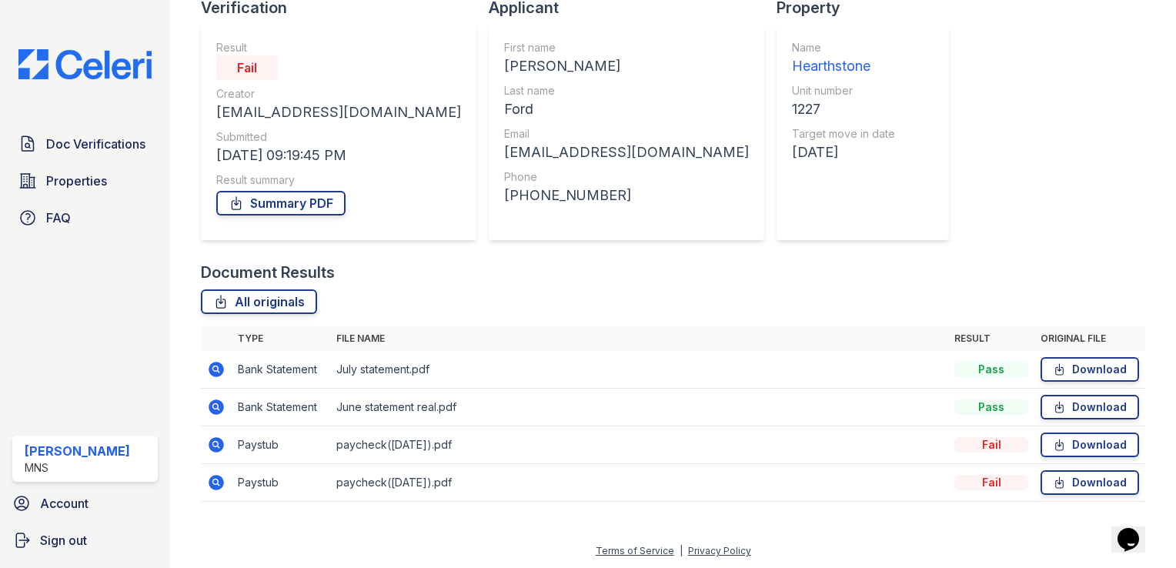
click at [216, 442] on icon at bounding box center [215, 444] width 4 height 4
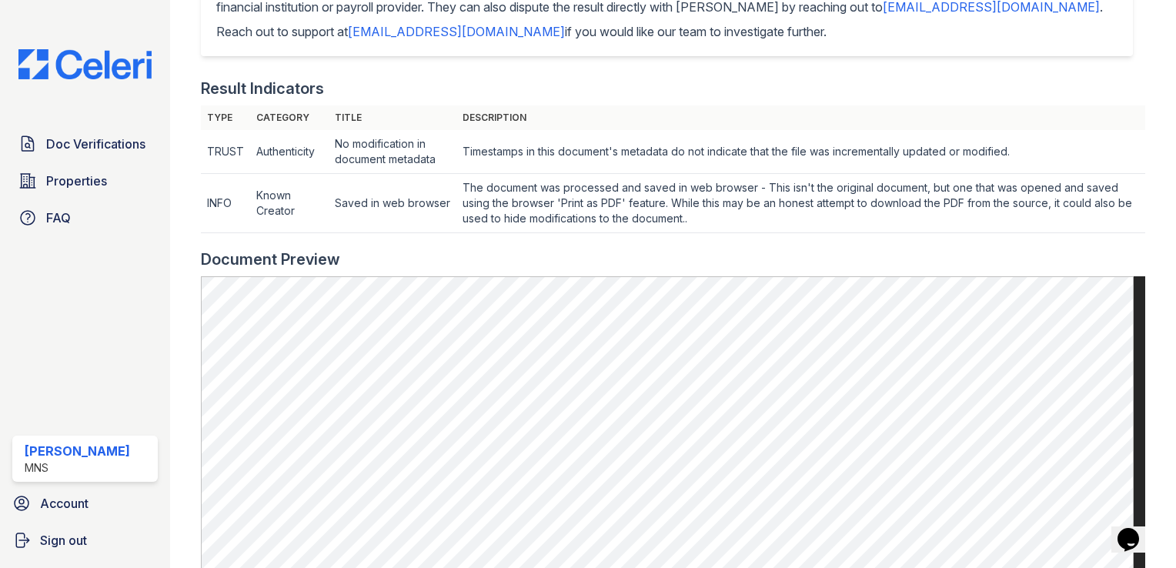
scroll to position [462, 0]
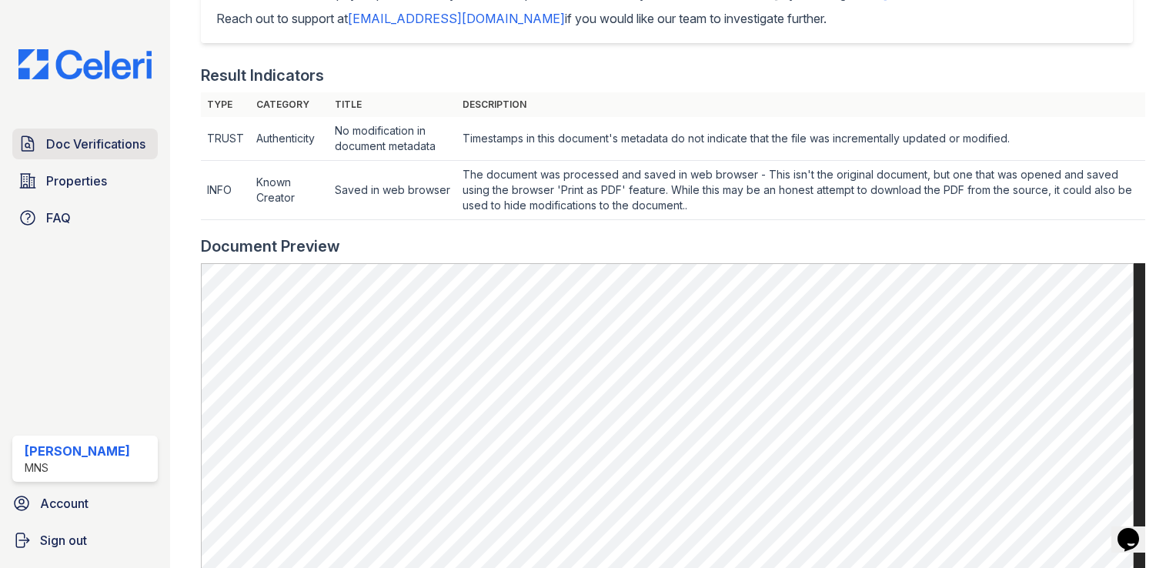
click at [87, 141] on span "Doc Verifications" at bounding box center [95, 144] width 99 height 18
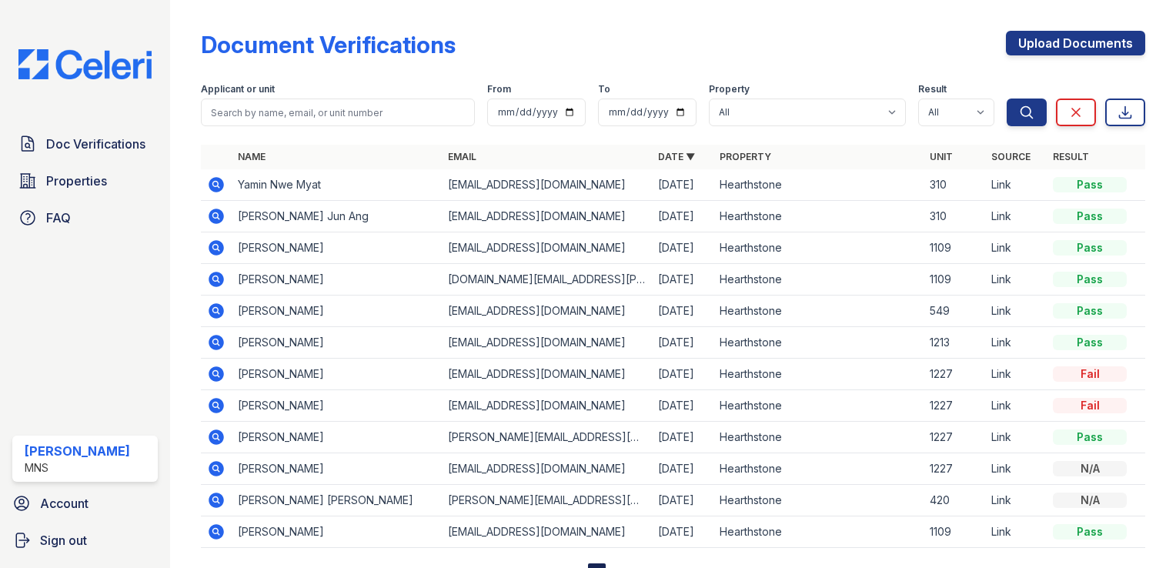
click at [216, 276] on icon at bounding box center [215, 278] width 4 height 4
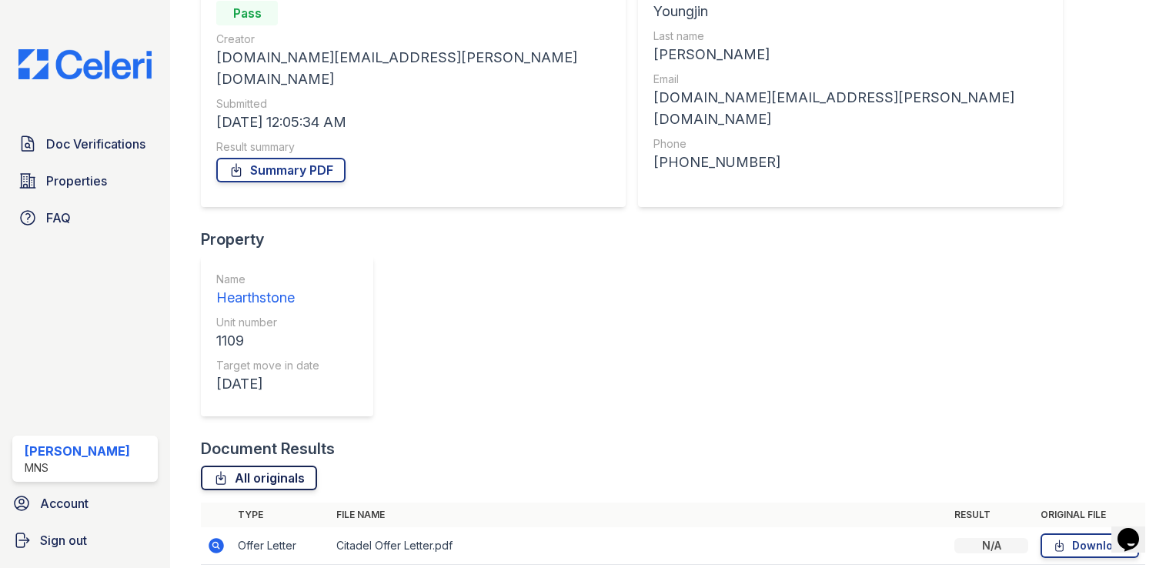
scroll to position [230, 0]
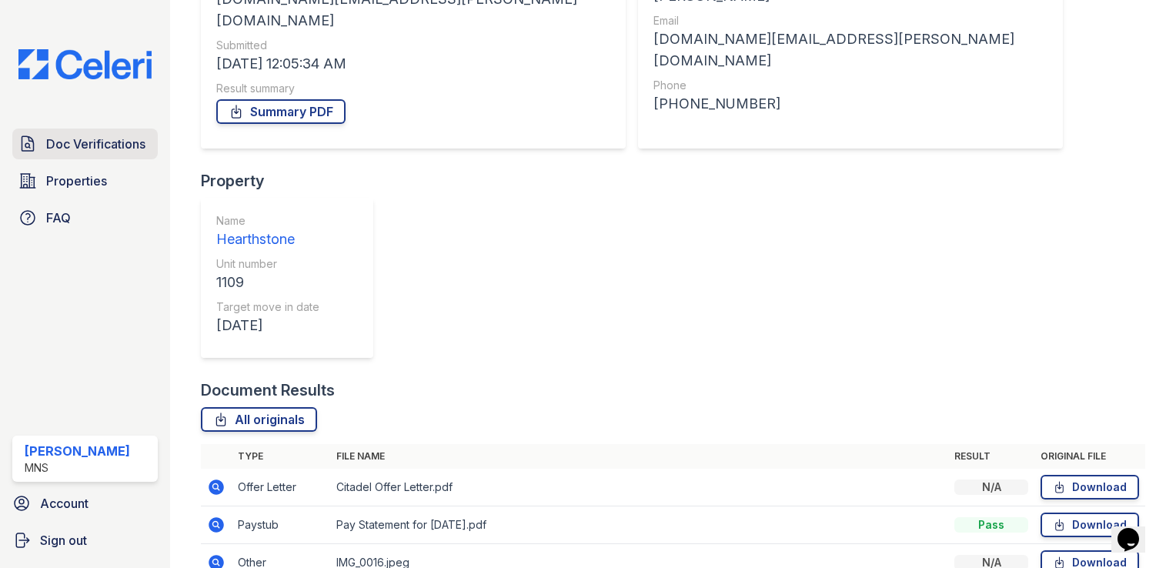
drag, startPoint x: 76, startPoint y: 148, endPoint x: 68, endPoint y: 134, distance: 16.2
click at [76, 148] on span "Doc Verifications" at bounding box center [95, 144] width 99 height 18
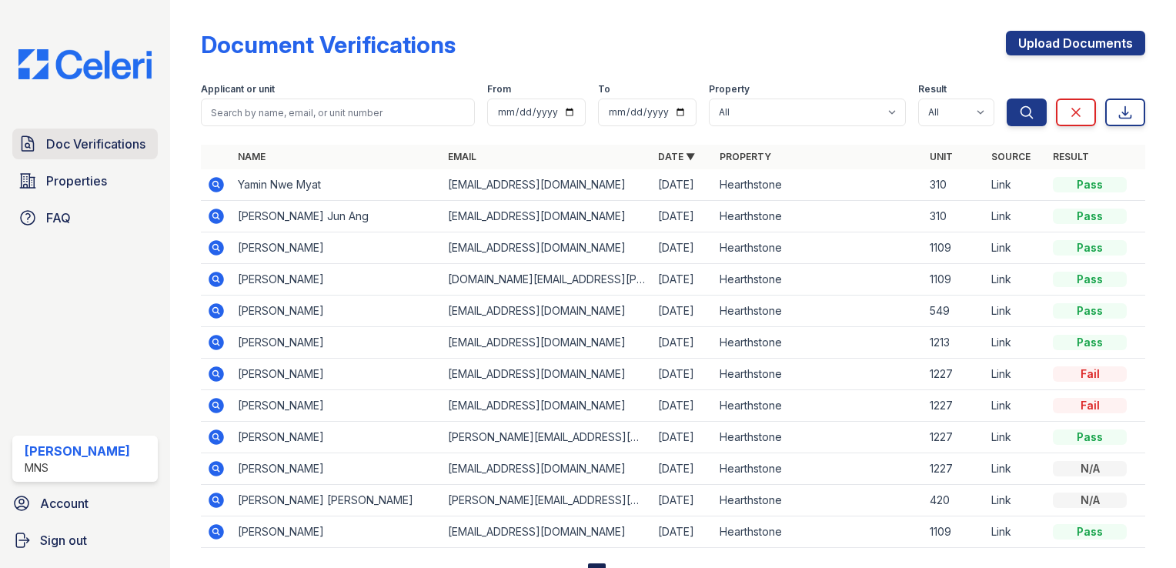
click at [105, 154] on link "Doc Verifications" at bounding box center [85, 144] width 146 height 31
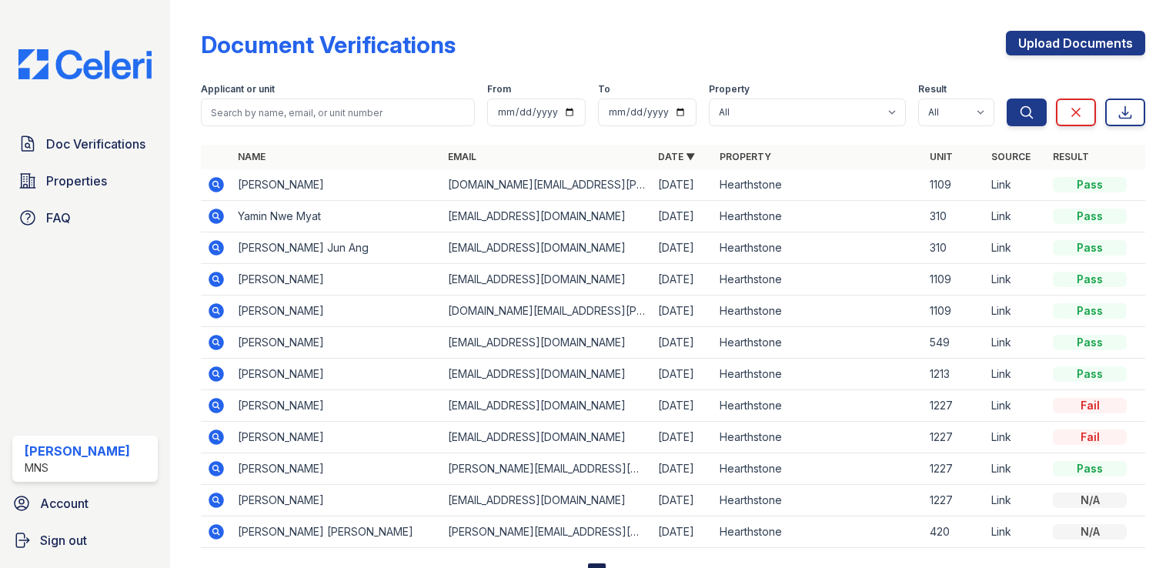
click at [219, 190] on icon at bounding box center [216, 184] width 15 height 15
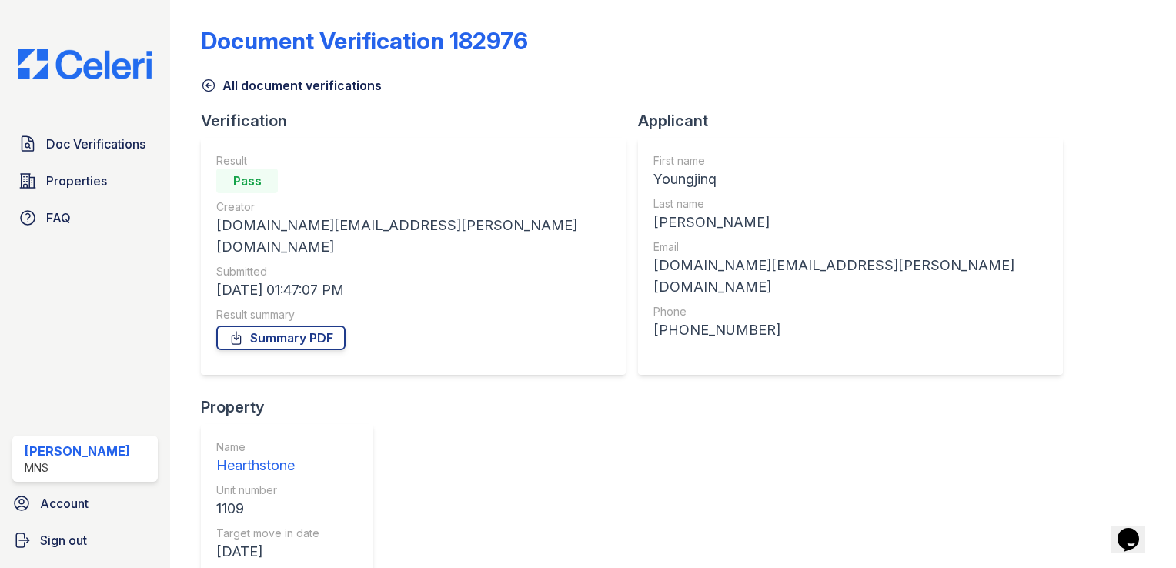
scroll to position [5, 0]
